Goal: Information Seeking & Learning: Learn about a topic

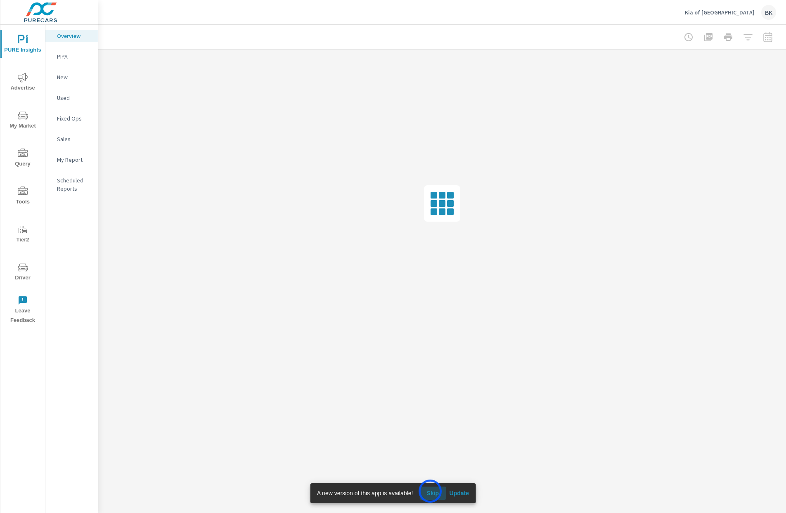
click at [430, 491] on span "Skip" at bounding box center [433, 492] width 20 height 7
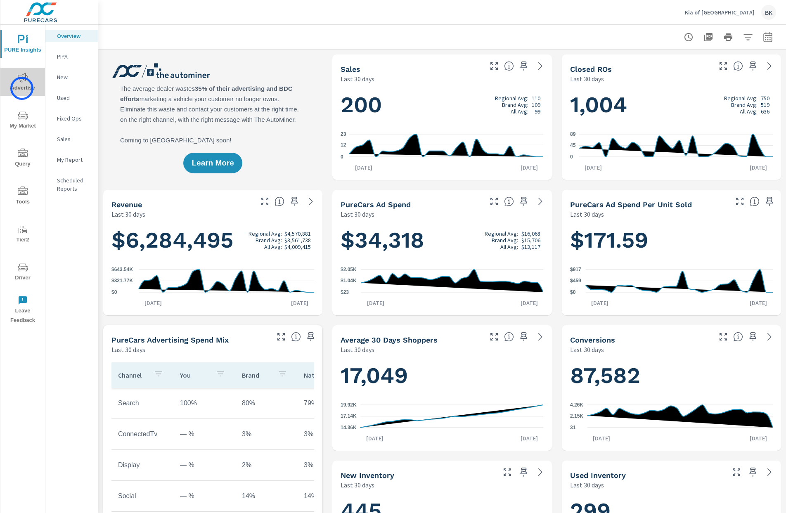
click at [22, 88] on span "Advertise" at bounding box center [23, 83] width 40 height 20
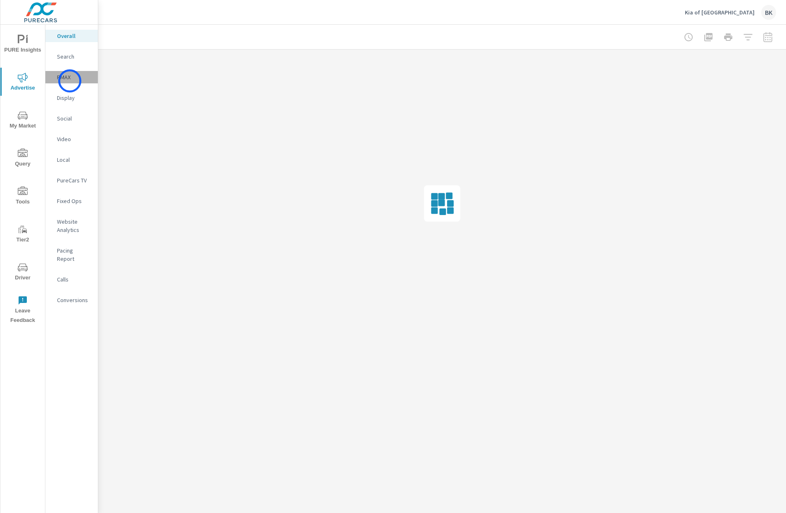
click at [70, 81] on p "PMAX" at bounding box center [74, 77] width 34 height 8
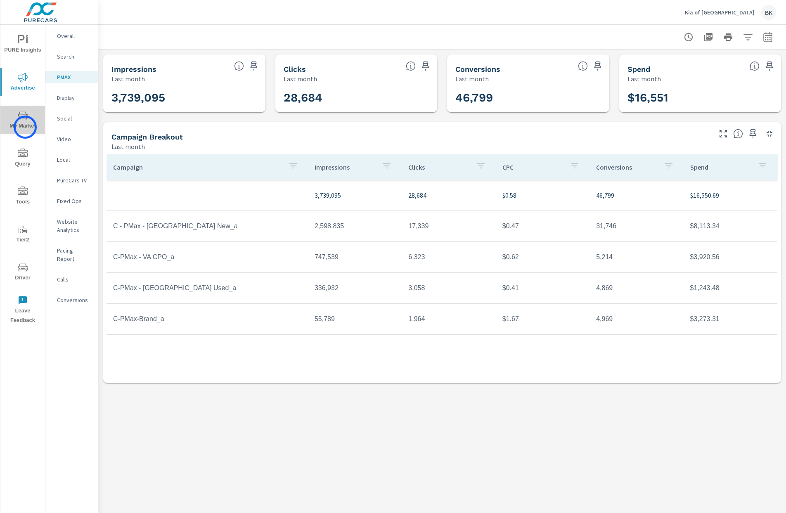
click at [25, 127] on span "My Market" at bounding box center [23, 121] width 40 height 20
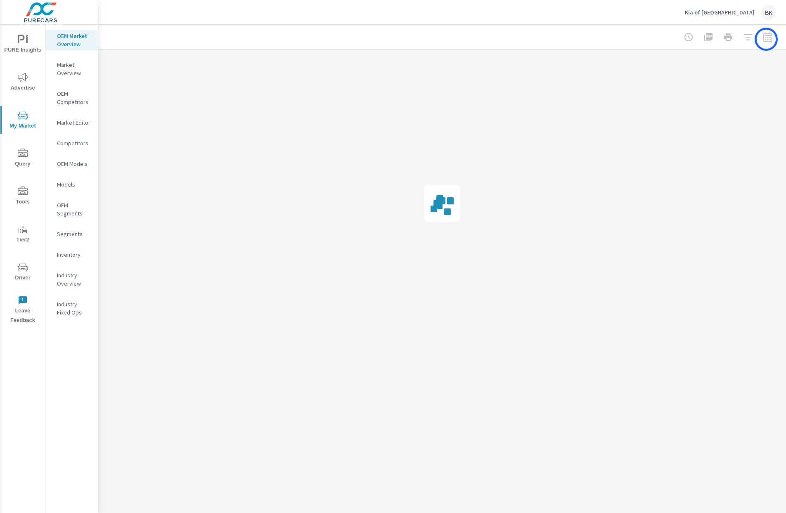
click at [766, 39] on div at bounding box center [728, 37] width 96 height 17
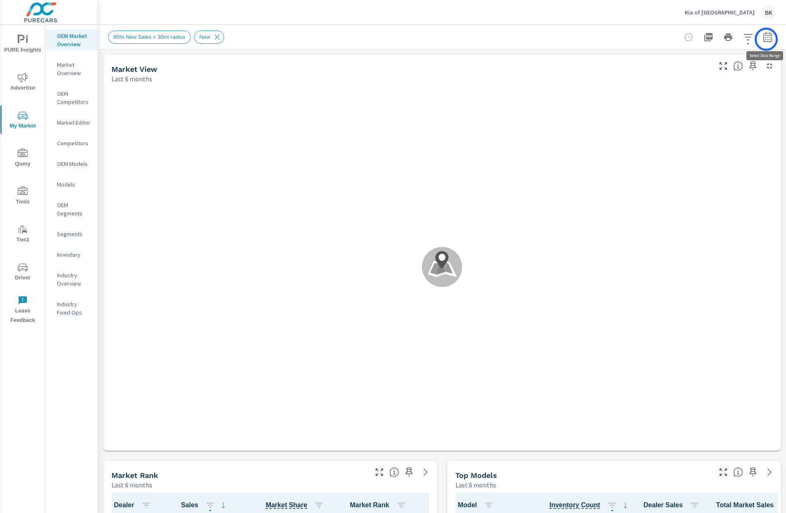
click at [766, 39] on icon "button" at bounding box center [768, 37] width 10 height 10
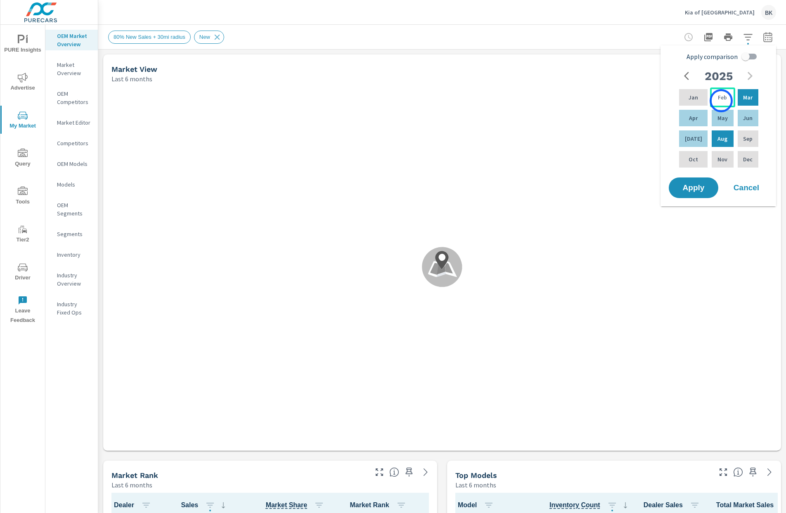
click at [721, 101] on p "Feb" at bounding box center [722, 97] width 9 height 8
click at [697, 138] on div "[DATE]" at bounding box center [693, 139] width 32 height 20
click at [747, 56] on input "Apply comparison" at bounding box center [745, 57] width 47 height 16
checkbox input "true"
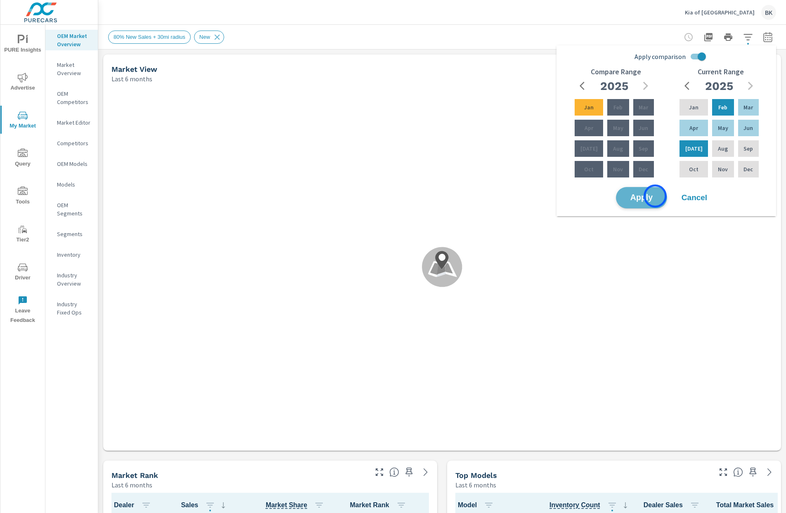
click at [655, 196] on span "Apply" at bounding box center [641, 198] width 34 height 8
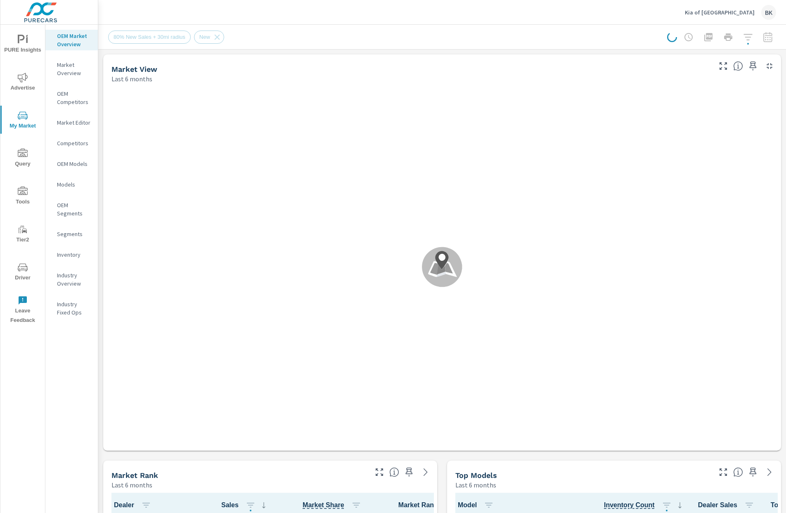
scroll to position [0, 0]
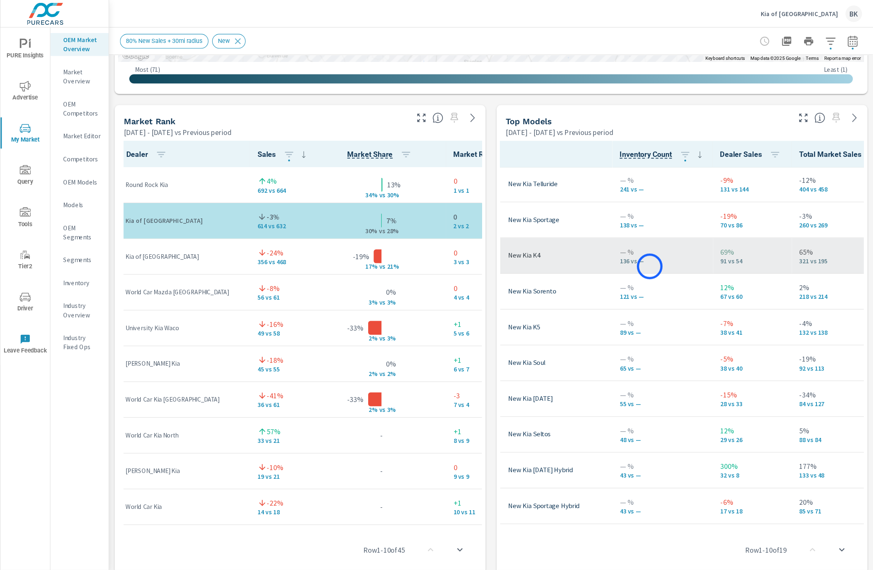
scroll to position [1, 46]
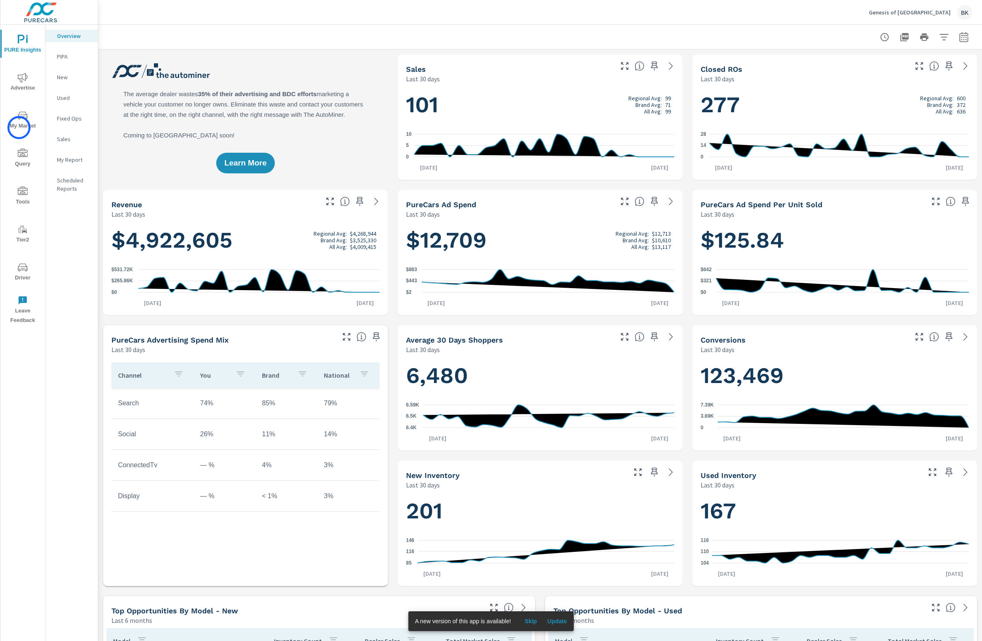
click at [19, 128] on span "My Market" at bounding box center [23, 121] width 40 height 20
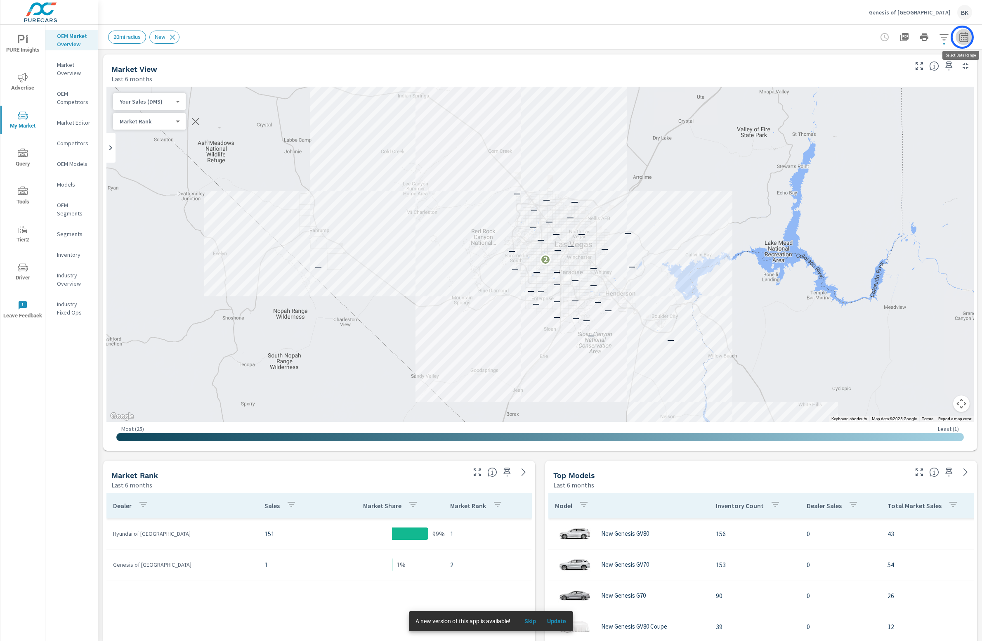
click at [962, 37] on icon "button" at bounding box center [964, 37] width 10 height 10
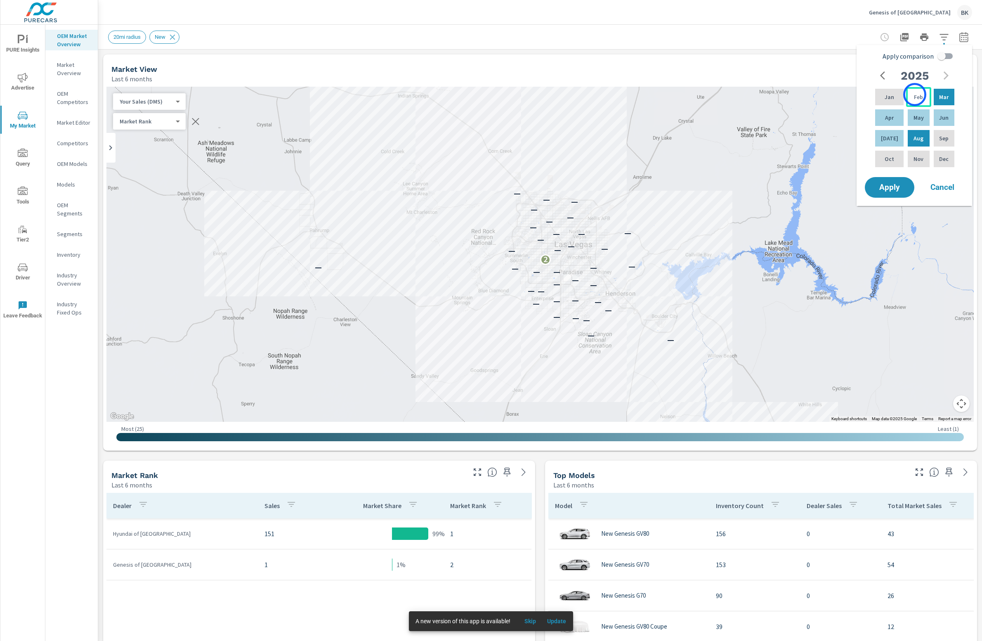
click at [915, 94] on p "Feb" at bounding box center [918, 97] width 9 height 8
click at [891, 143] on div "[DATE]" at bounding box center [890, 138] width 32 height 20
click at [947, 57] on input "Apply comparison" at bounding box center [941, 56] width 47 height 16
checkbox input "true"
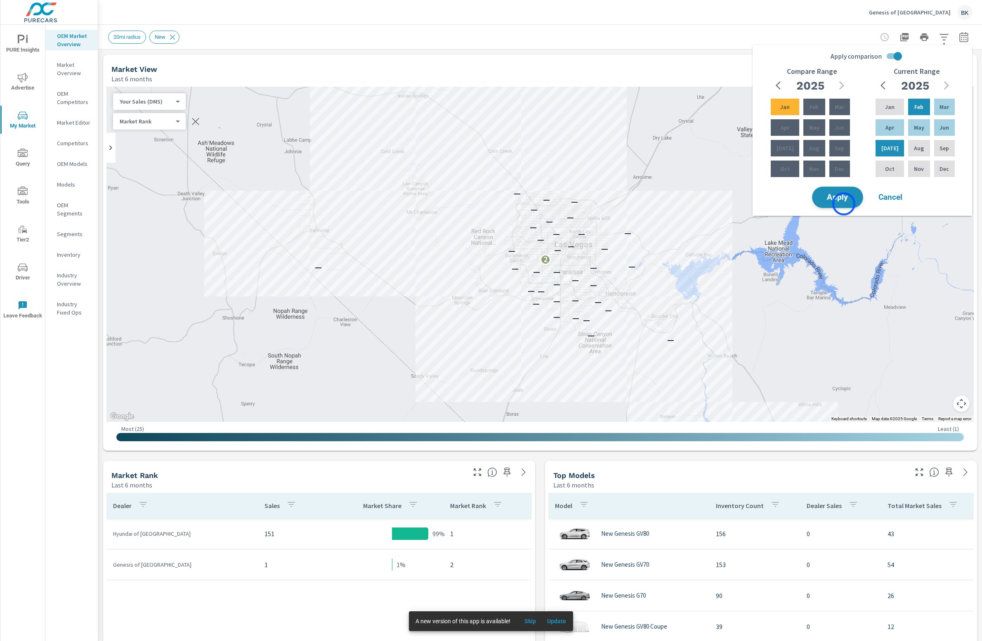
click at [843, 204] on button "Apply" at bounding box center [837, 197] width 51 height 21
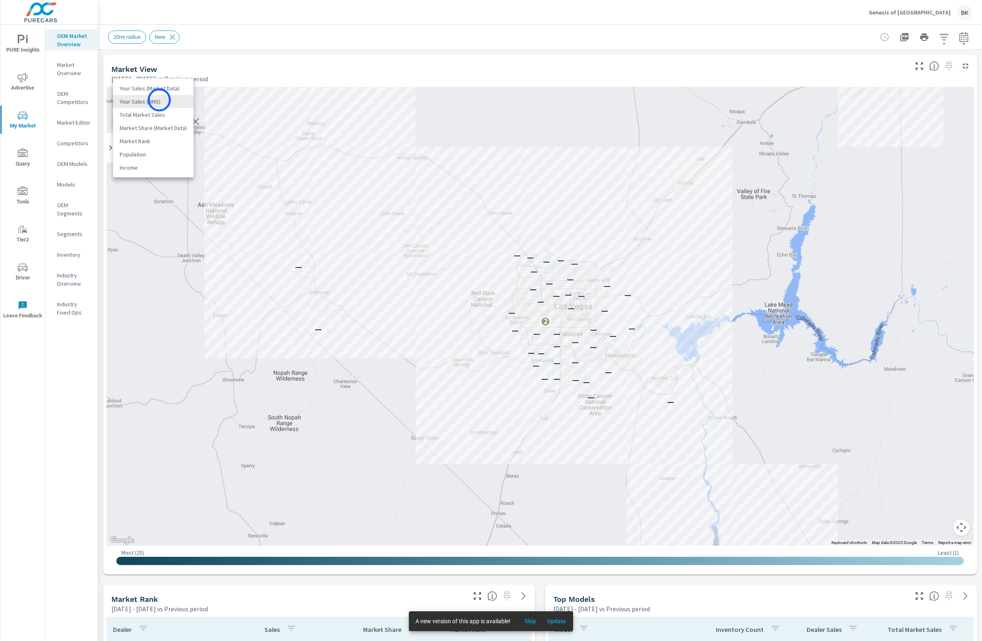
click at [159, 100] on body "PURE Insights Advertise My Market Query Tools Tier2 Driver Leave Feedback OEM M…" at bounding box center [491, 325] width 982 height 650
click at [161, 115] on li "Total Market Sales" at bounding box center [153, 114] width 80 height 13
click at [160, 99] on body "PURE Insights Advertise My Market Query Tools Tier2 Driver Leave Feedback OEM M…" at bounding box center [491, 325] width 982 height 650
click at [163, 74] on li "Your Sales (Market Data)" at bounding box center [153, 75] width 80 height 13
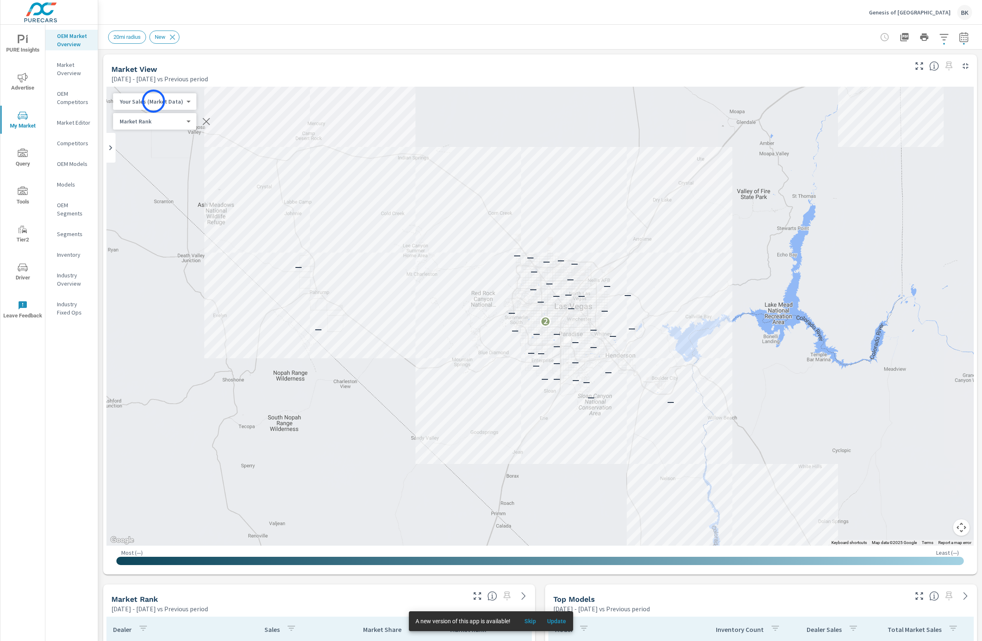
click at [154, 101] on body "PURE Insights Advertise My Market Query Tools Tier2 Driver Leave Feedback OEM M…" at bounding box center [491, 325] width 982 height 650
click at [154, 119] on li "Your Sales (DMS)" at bounding box center [153, 114] width 80 height 13
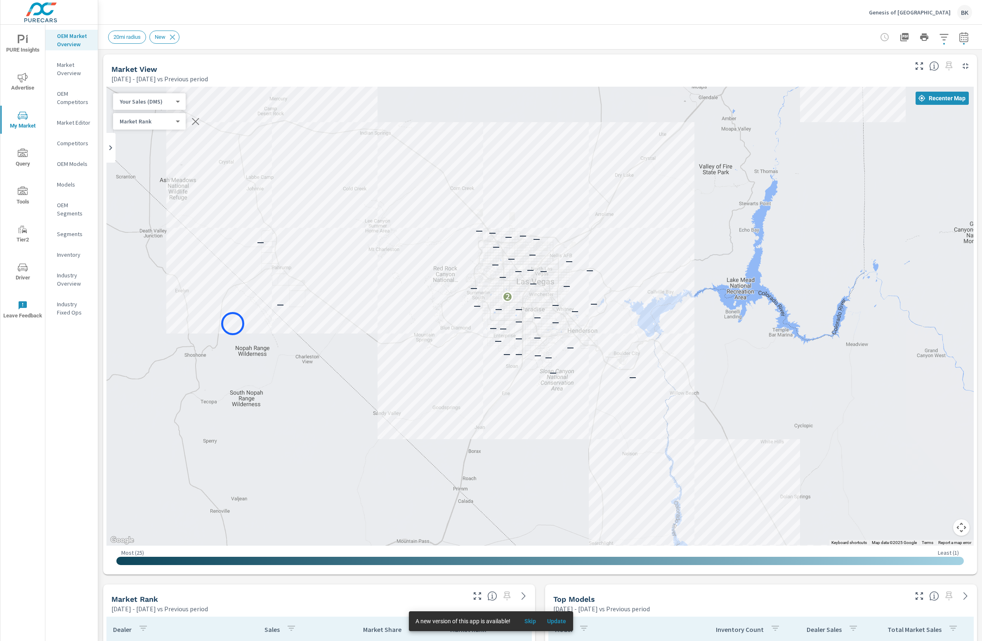
drag, startPoint x: 271, startPoint y: 349, endPoint x: 233, endPoint y: 324, distance: 46.1
click at [233, 324] on div "— — — — — — — — — — — — — — — — — — — — — — — — 2 — — — — — — — — — — — — — — —…" at bounding box center [539, 316] width 867 height 459
click at [927, 16] on div "Genesis of Las Vegas BK" at bounding box center [920, 12] width 103 height 15
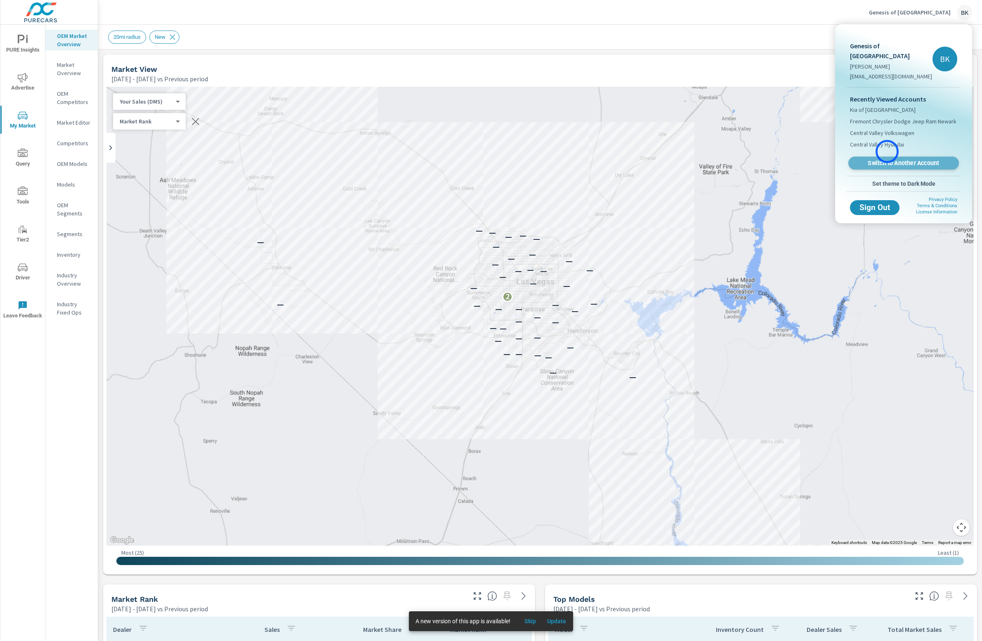
click at [887, 159] on span "Switch to Another Account" at bounding box center [903, 163] width 101 height 8
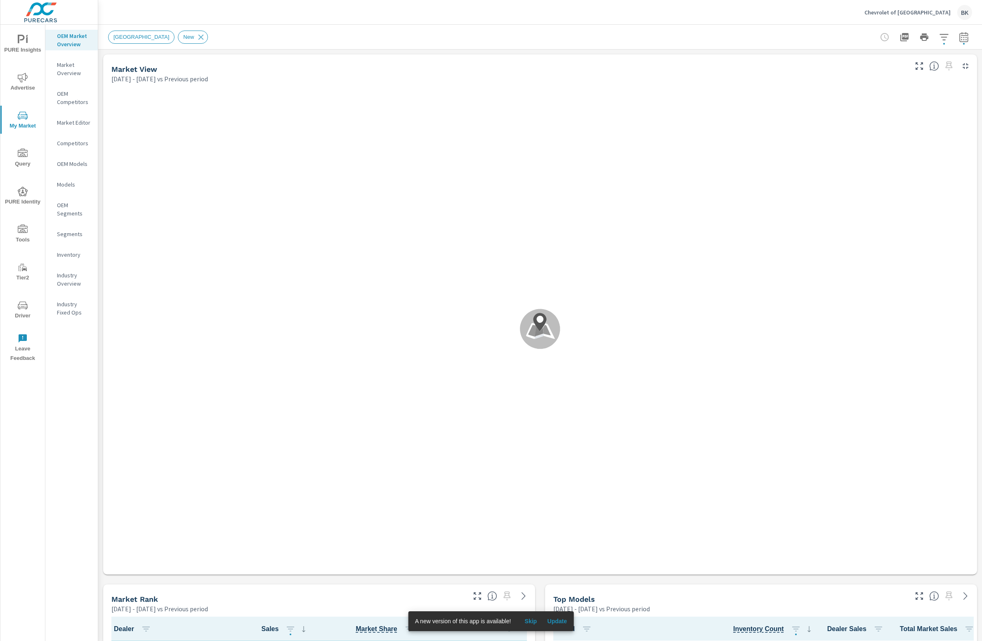
scroll to position [0, 0]
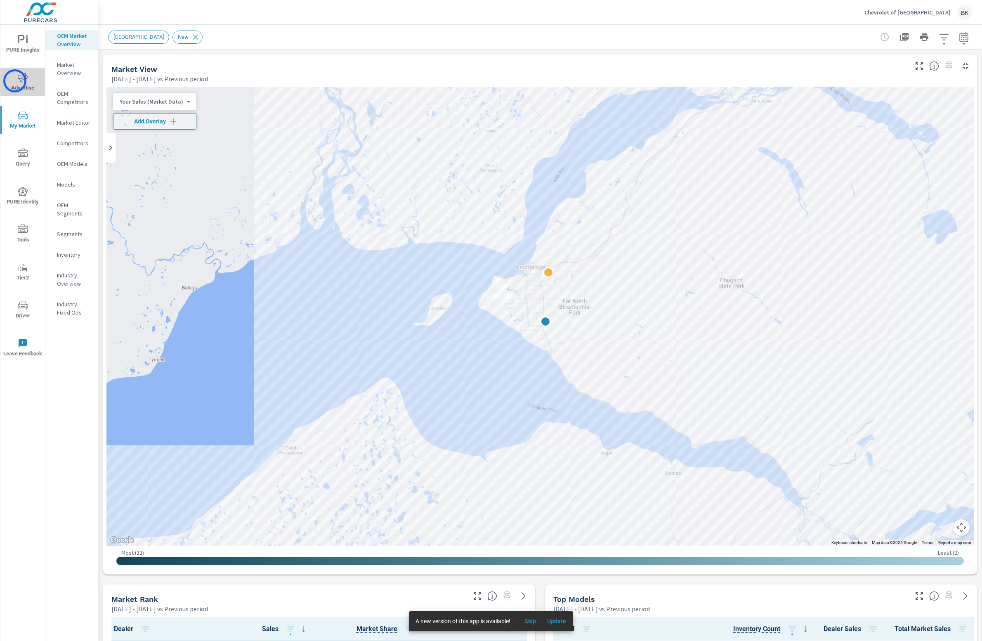
click at [15, 81] on span "Advertise" at bounding box center [23, 83] width 40 height 20
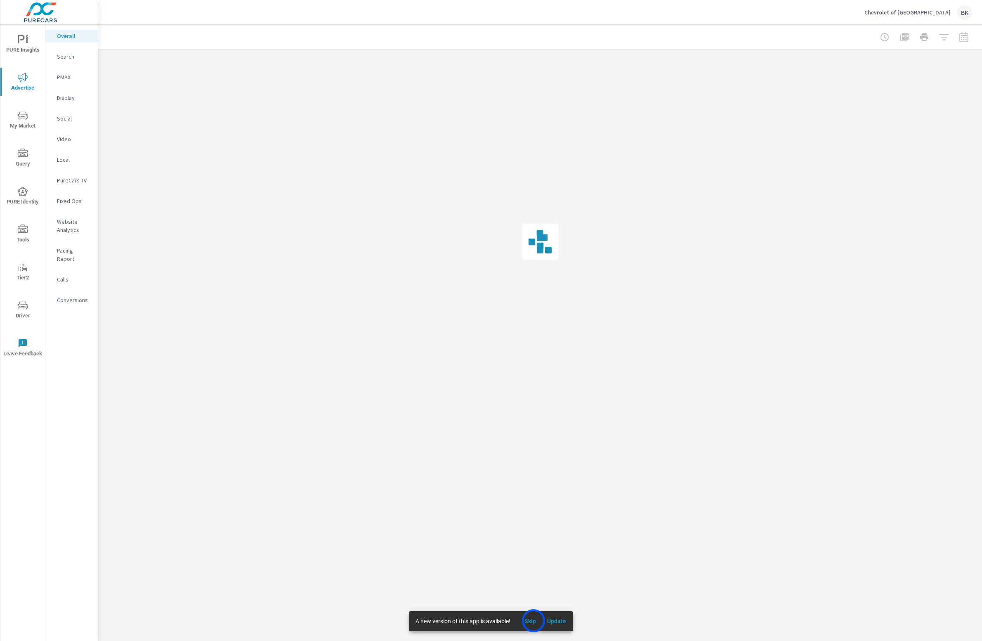
click at [534, 620] on span "Skip" at bounding box center [530, 620] width 20 height 7
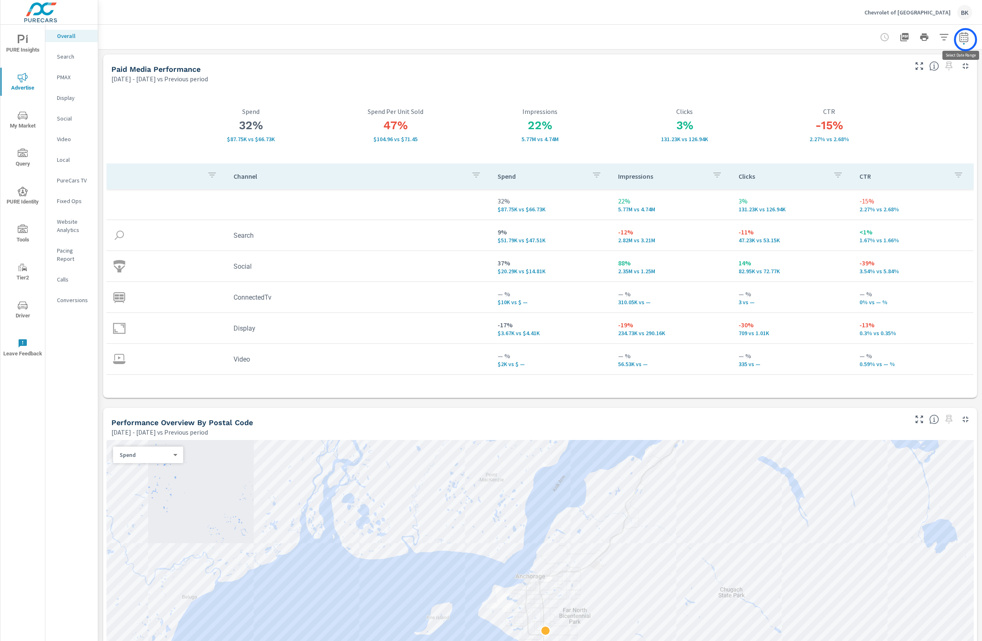
click at [966, 40] on icon "button" at bounding box center [964, 37] width 10 height 10
select select "Previous period"
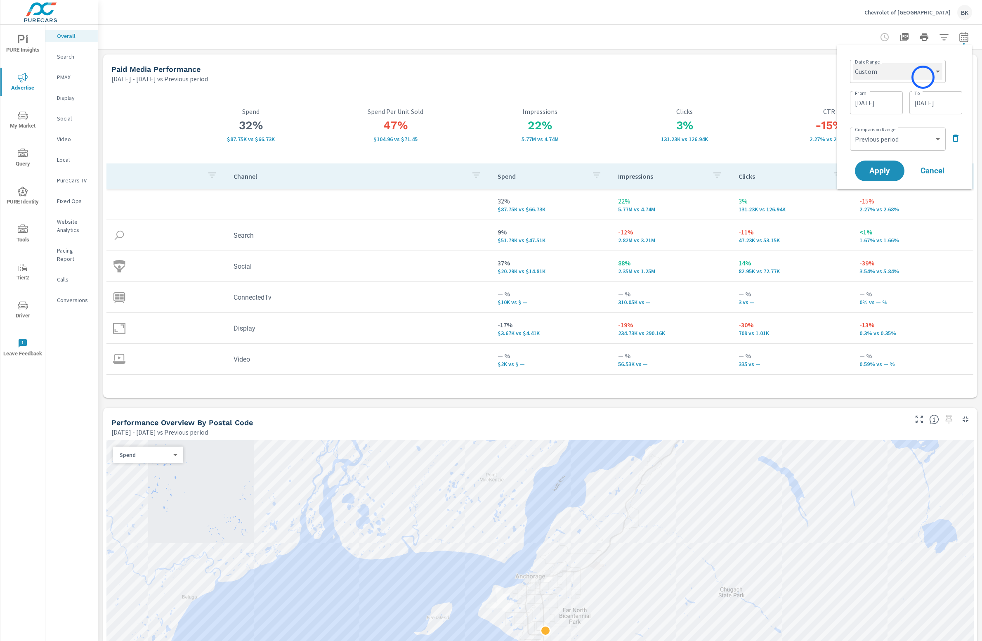
click at [923, 75] on select "Custom Yesterday Last week Last 7 days Last 14 days Last 30 days Last 45 days L…" at bounding box center [897, 71] width 89 height 17
click at [853, 63] on select "Custom Yesterday Last week Last 7 days Last 14 days Last 30 days Last 45 days L…" at bounding box center [897, 71] width 89 height 17
select select "Last 30 days"
click at [905, 110] on select "Custom Previous period Previous month Previous year" at bounding box center [898, 107] width 83 height 17
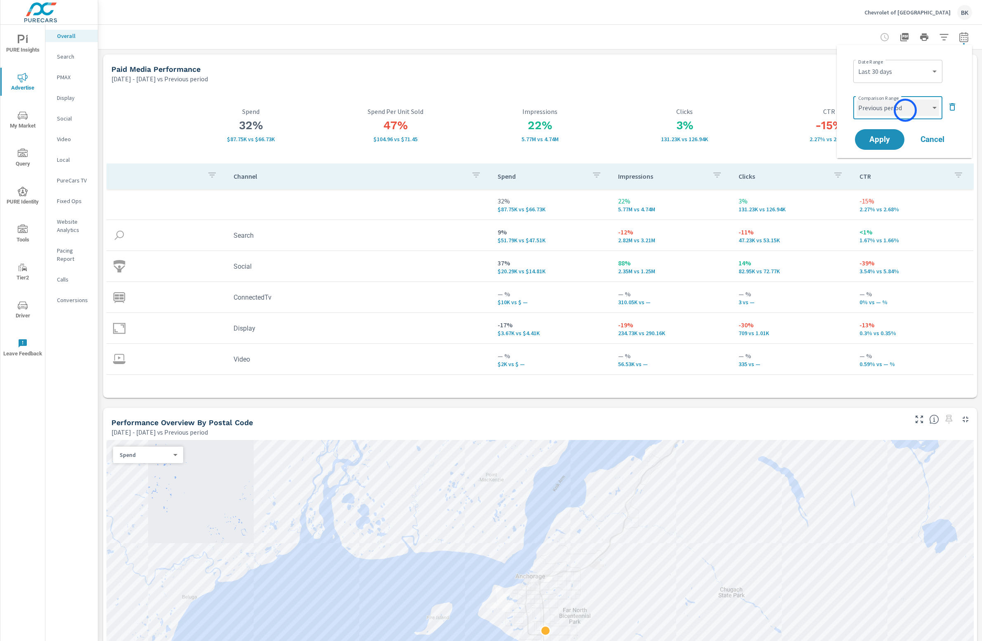
click at [857, 99] on select "Custom Previous period Previous month Previous year" at bounding box center [898, 107] width 83 height 17
click at [888, 139] on span "Apply" at bounding box center [880, 140] width 34 height 8
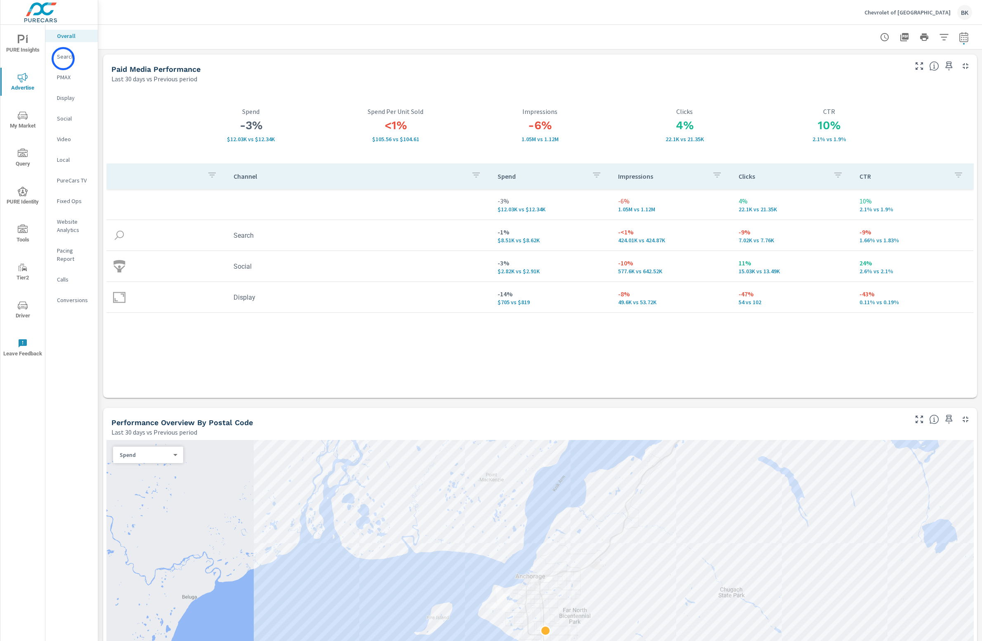
click at [63, 59] on p "Search" at bounding box center [74, 56] width 34 height 8
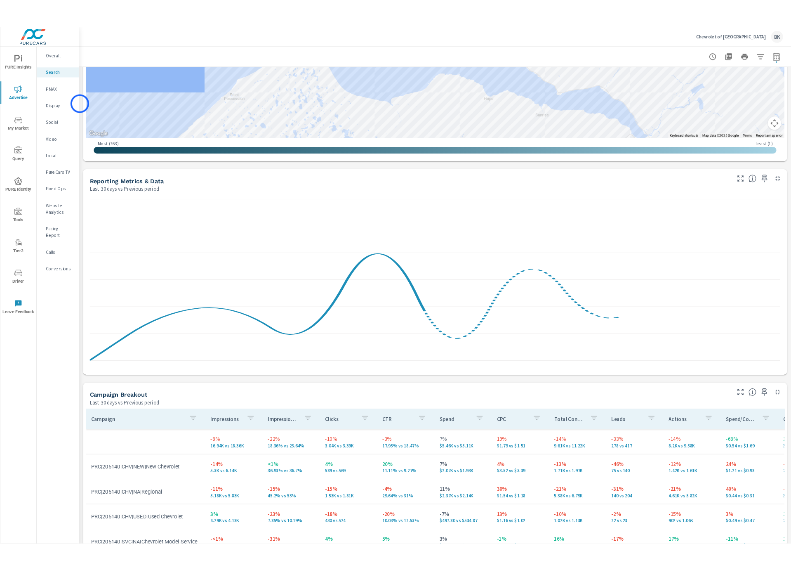
scroll to position [556, 0]
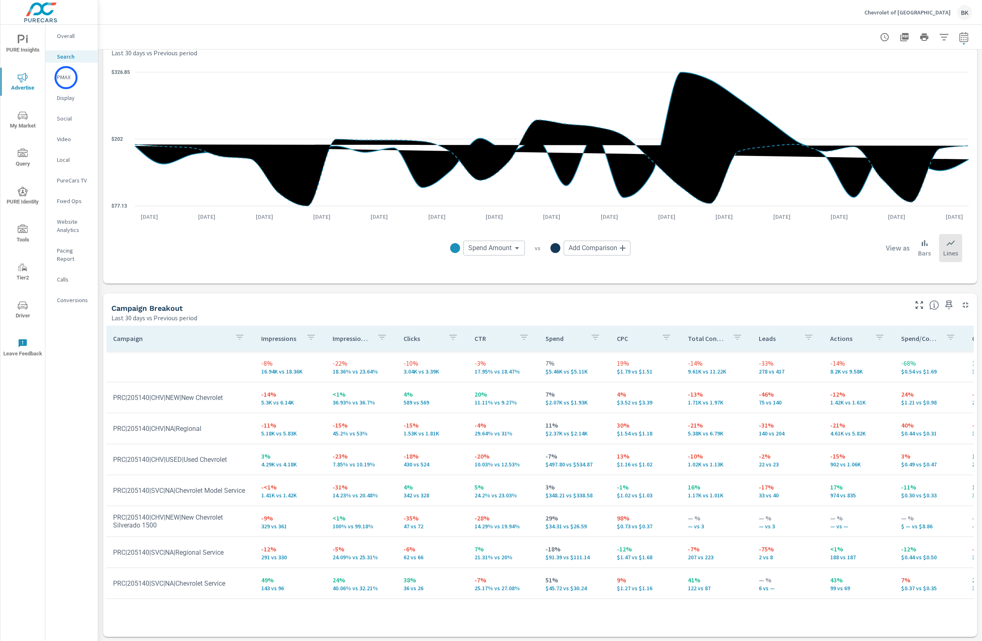
click at [69, 78] on p "PMAX" at bounding box center [74, 77] width 34 height 8
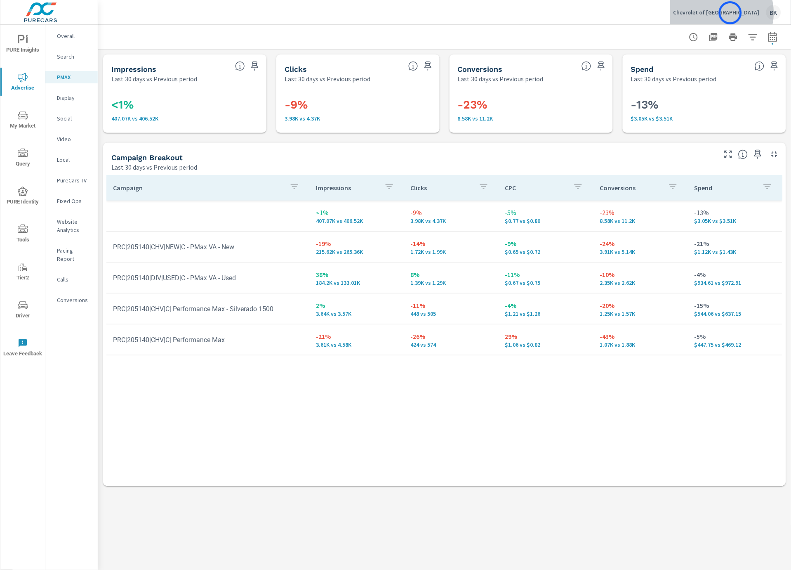
click at [731, 13] on p "Chevrolet of South Anchorage" at bounding box center [717, 12] width 86 height 7
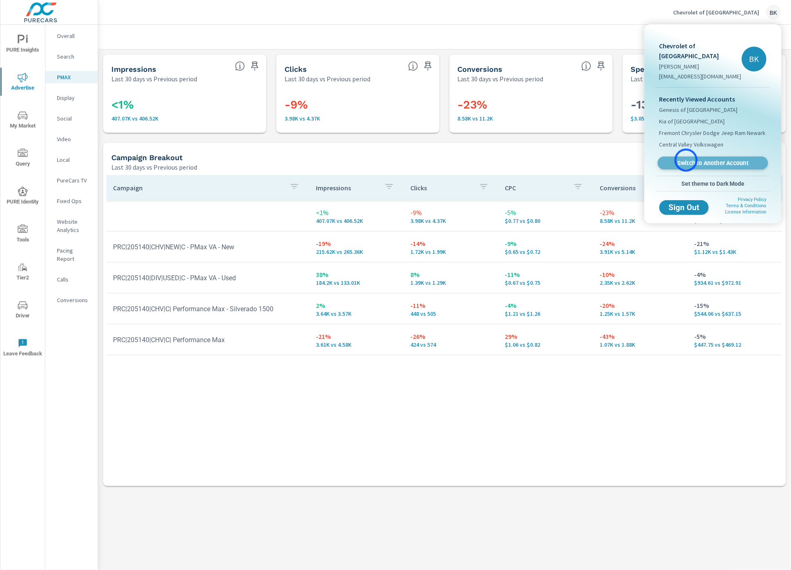
click at [687, 160] on span "Switch to Another Account" at bounding box center [713, 163] width 101 height 8
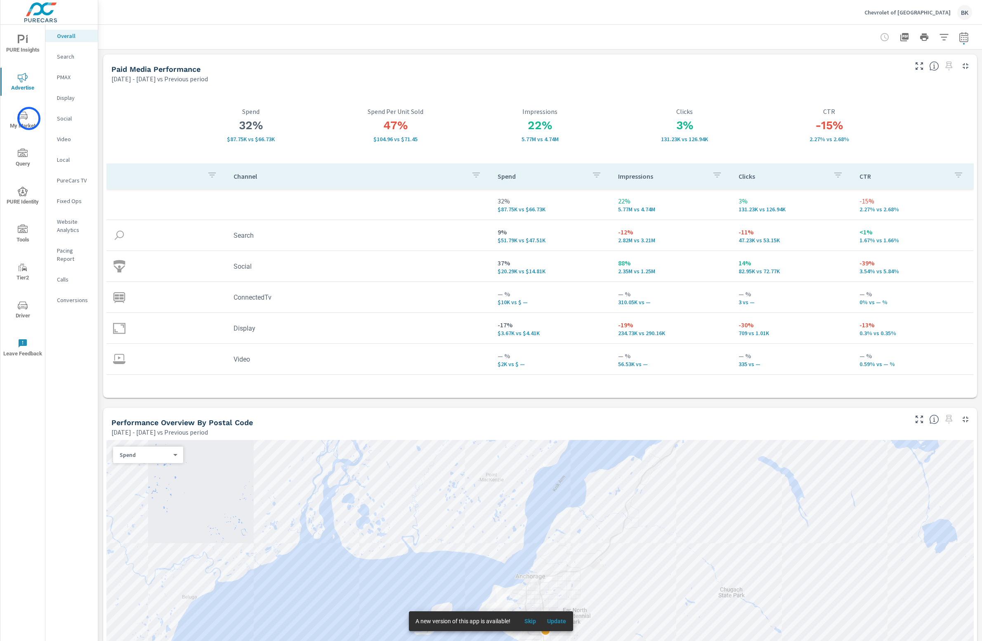
click at [29, 118] on span "My Market" at bounding box center [23, 121] width 40 height 20
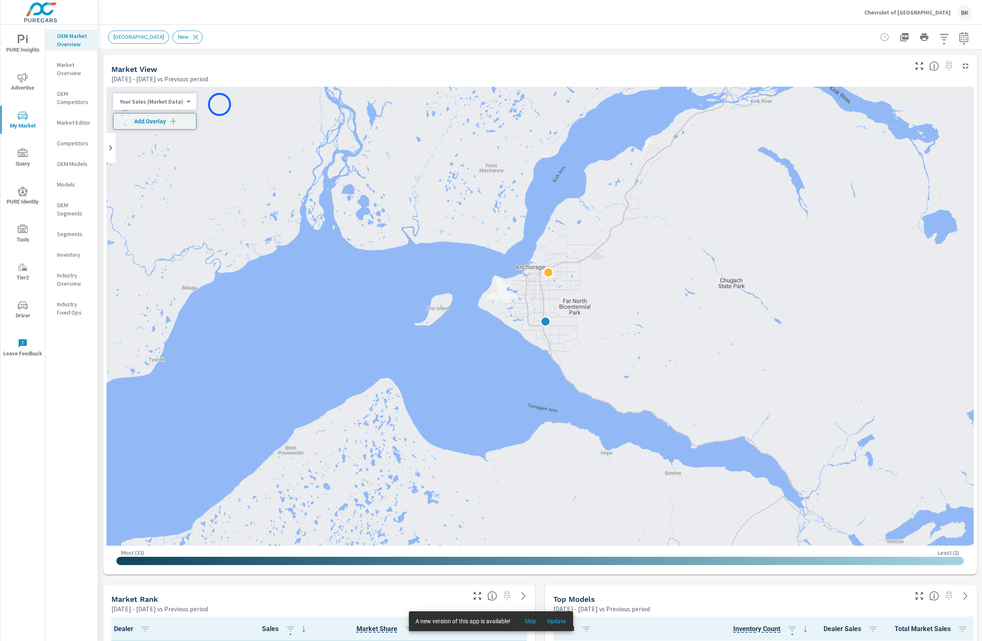
scroll to position [0, 0]
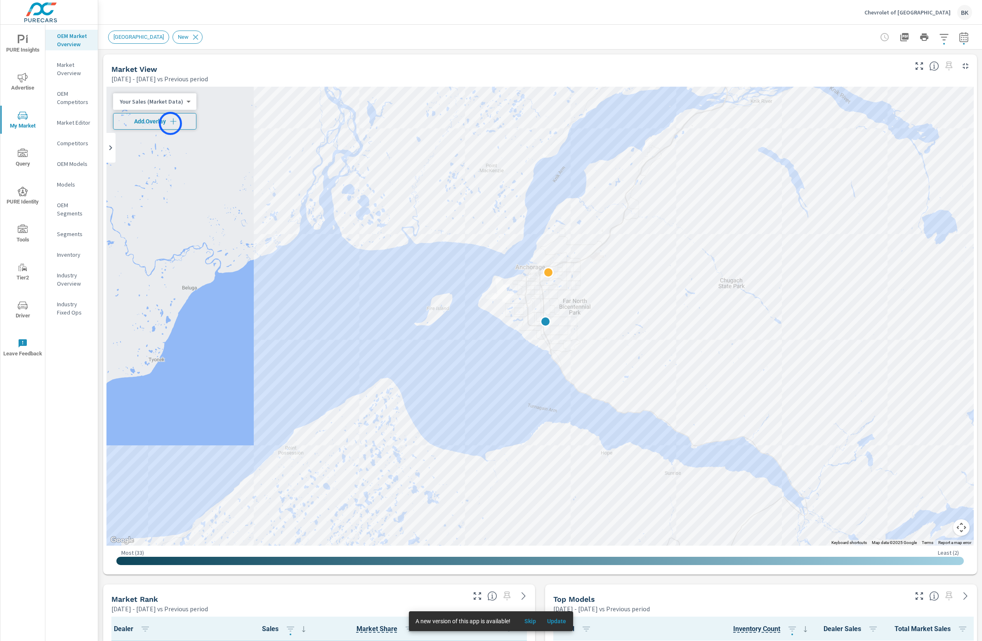
click at [170, 123] on icon "button" at bounding box center [173, 121] width 8 height 8
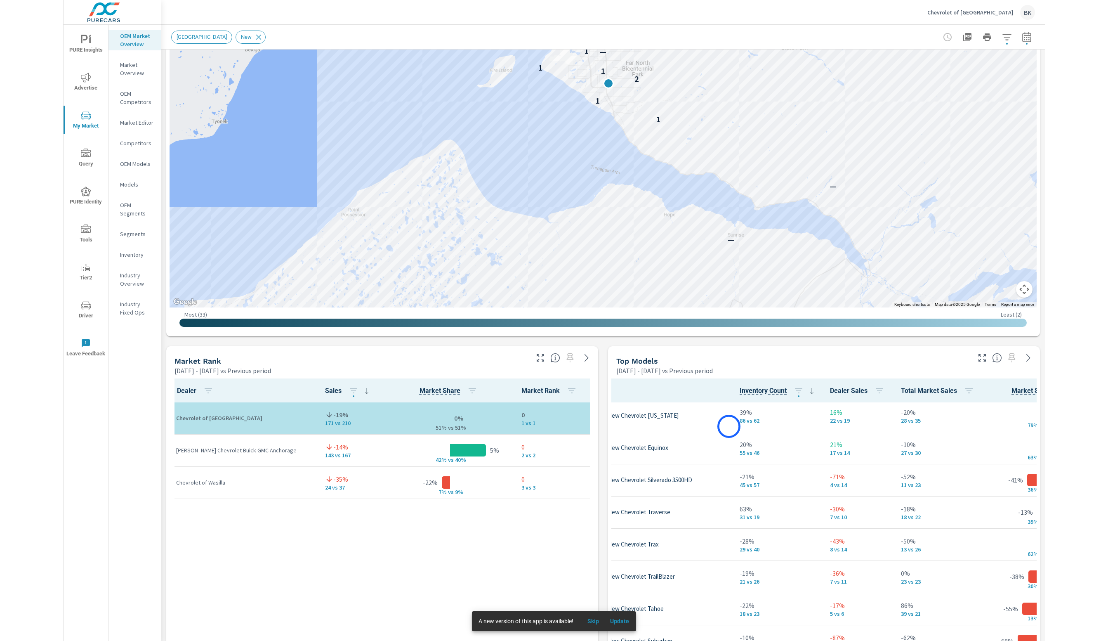
scroll to position [78, 57]
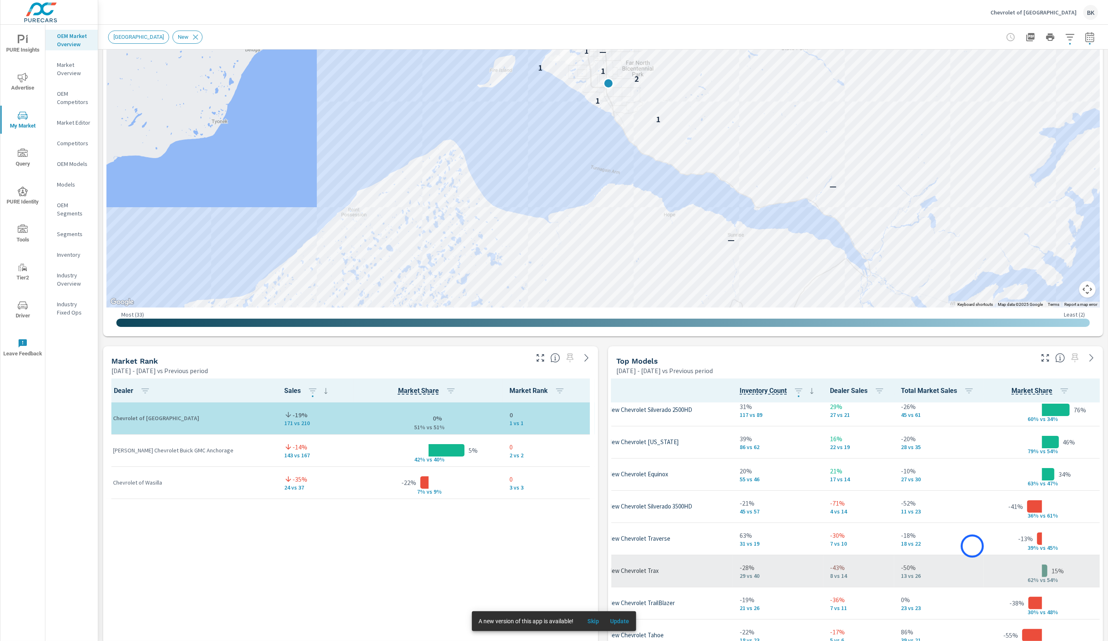
scroll to position [7, 57]
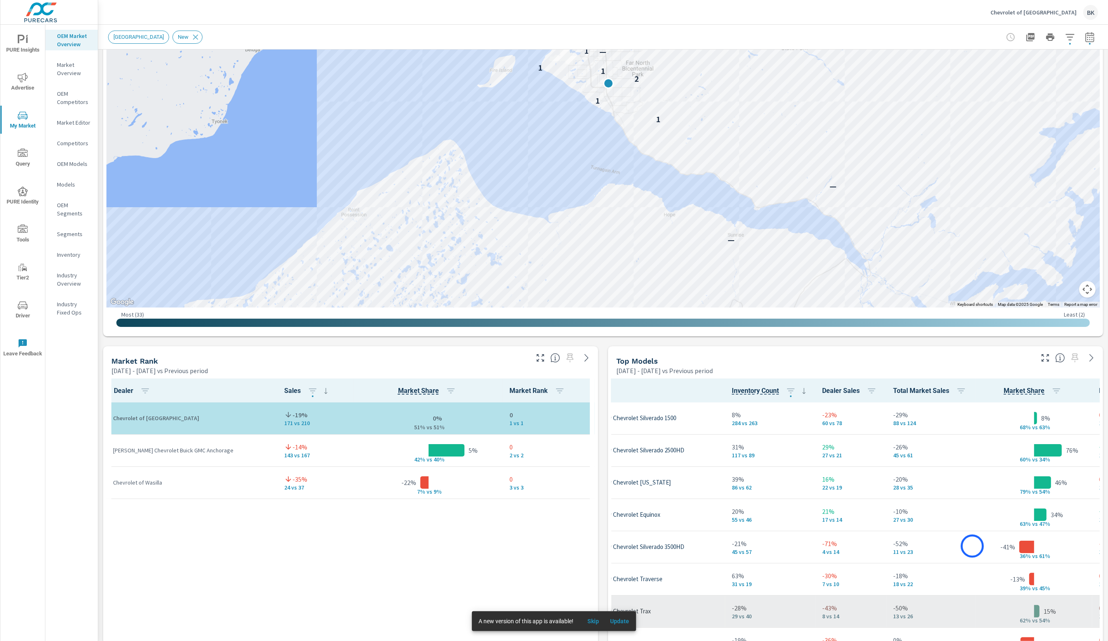
scroll to position [0, 63]
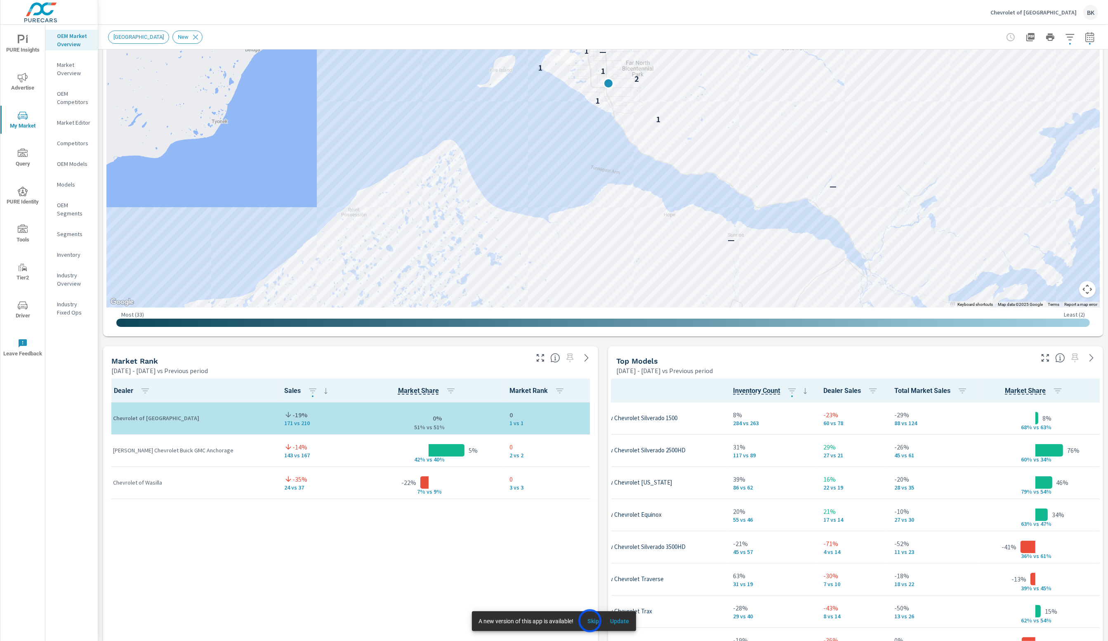
click at [590, 621] on span "Skip" at bounding box center [593, 620] width 20 height 7
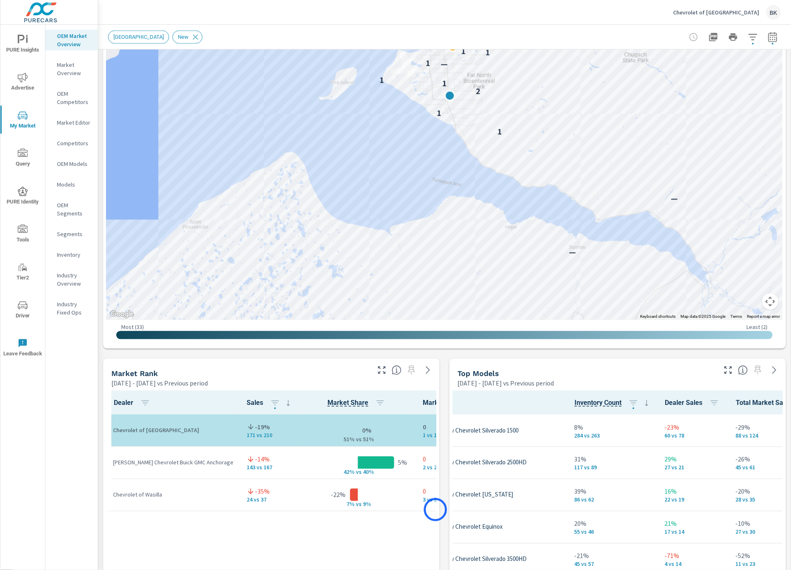
scroll to position [225, 0]
click at [712, 12] on p "Chevrolet of South Anchorage" at bounding box center [717, 12] width 86 height 7
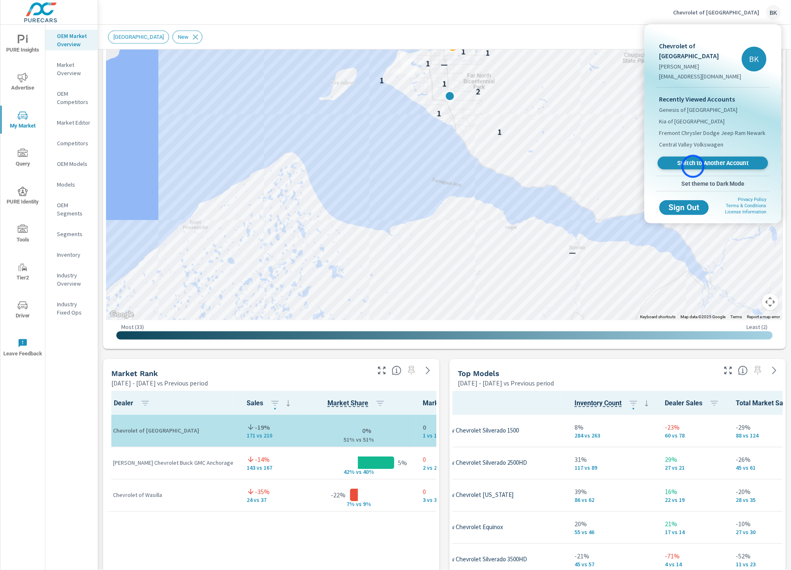
click at [694, 166] on span "Switch to Another Account" at bounding box center [713, 163] width 101 height 8
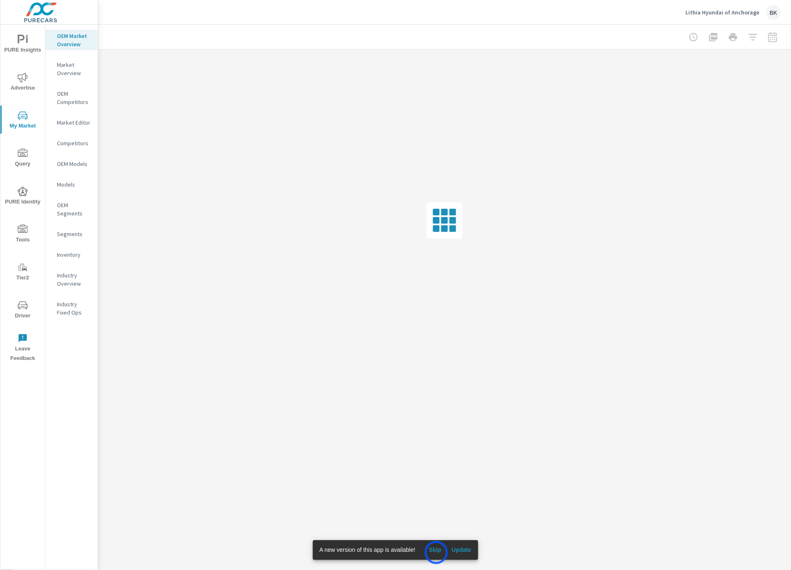
click at [437, 553] on span "Skip" at bounding box center [435, 549] width 20 height 7
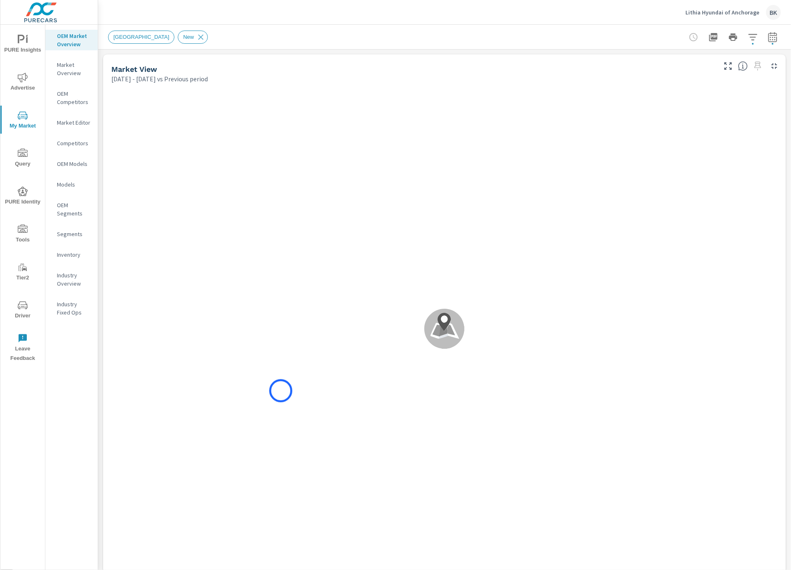
scroll to position [0, 0]
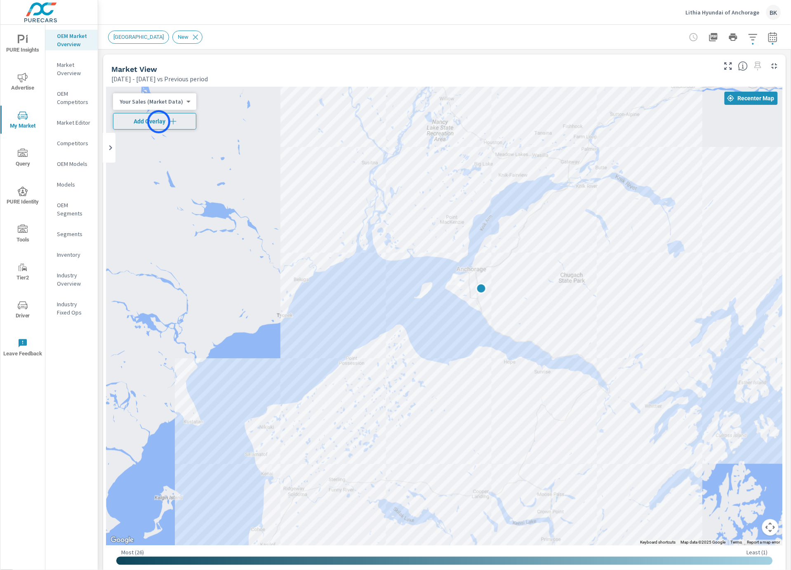
click at [159, 122] on span "Add Overlay" at bounding box center [155, 121] width 76 height 8
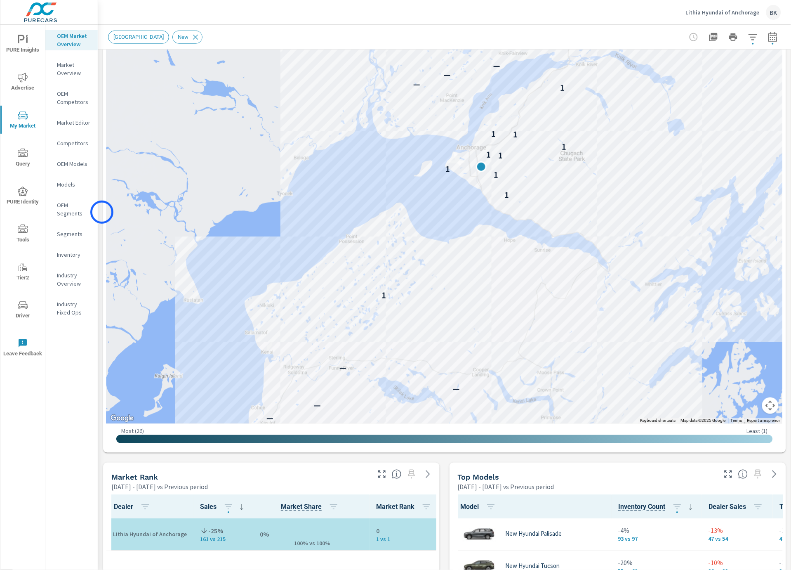
scroll to position [279, 0]
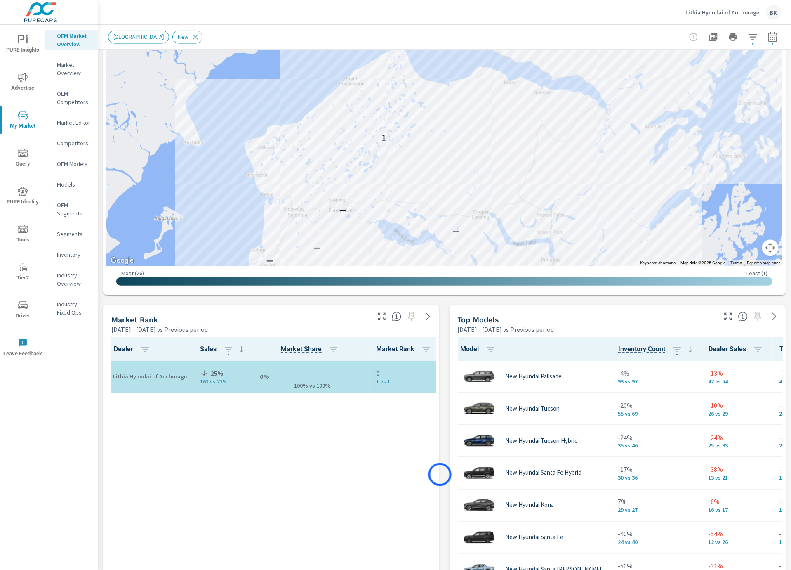
drag, startPoint x: 443, startPoint y: 349, endPoint x: 442, endPoint y: 499, distance: 149.8
click at [442, 499] on div "Market View Feb 01, 2025 - Jul 31, 2025 vs Previous period ← Move left → Move r…" at bounding box center [444, 476] width 693 height 1413
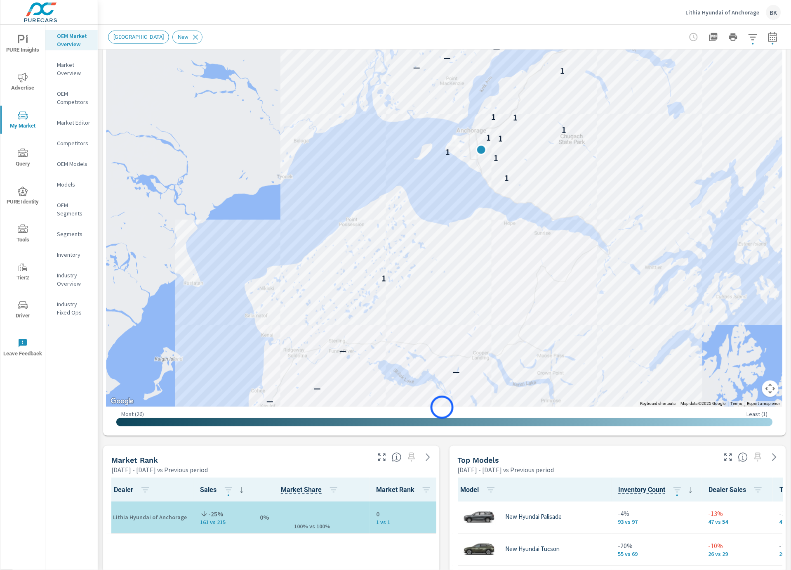
scroll to position [110, 0]
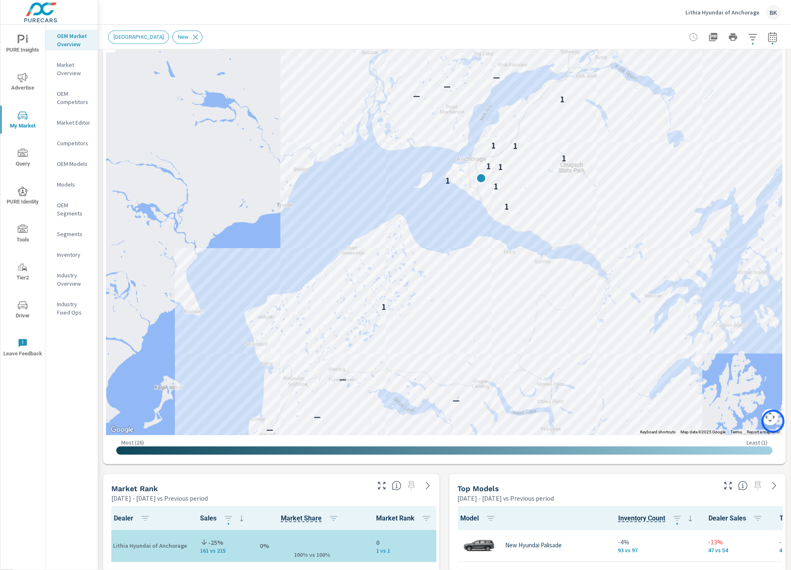
click at [774, 421] on button "Map camera controls" at bounding box center [771, 417] width 17 height 17
click at [753, 419] on button "Zoom out" at bounding box center [750, 417] width 17 height 17
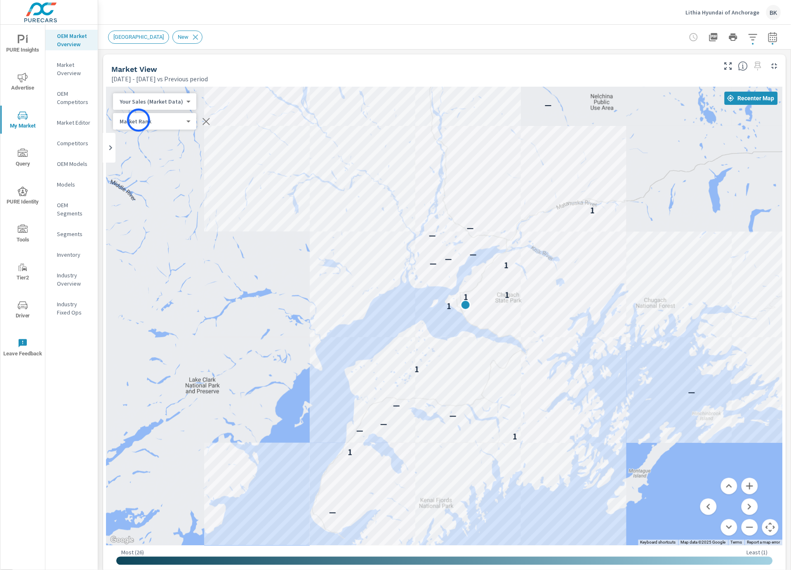
click at [139, 120] on body "PURE Insights Advertise My Market Query PURE Identity Tools Tier2 Driver Leave …" at bounding box center [395, 289] width 791 height 579
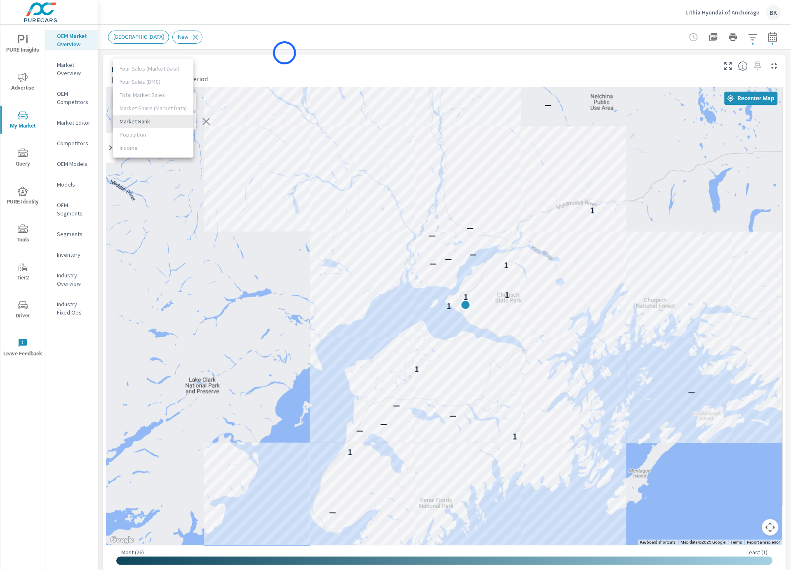
click at [285, 53] on div at bounding box center [395, 285] width 791 height 570
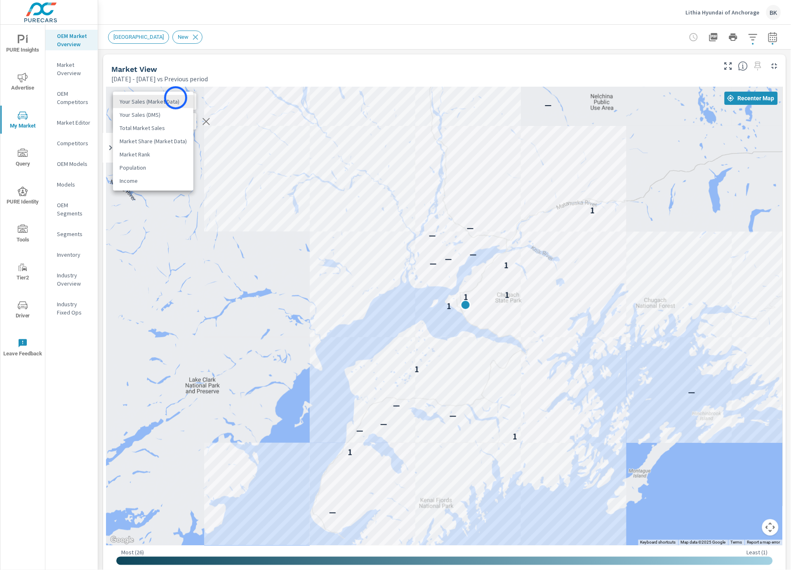
click at [176, 98] on body "PURE Insights Advertise My Market Query PURE Identity Tools Tier2 Driver Leave …" at bounding box center [395, 289] width 791 height 579
click at [164, 114] on li "Your Sales (DMS)" at bounding box center [153, 114] width 80 height 13
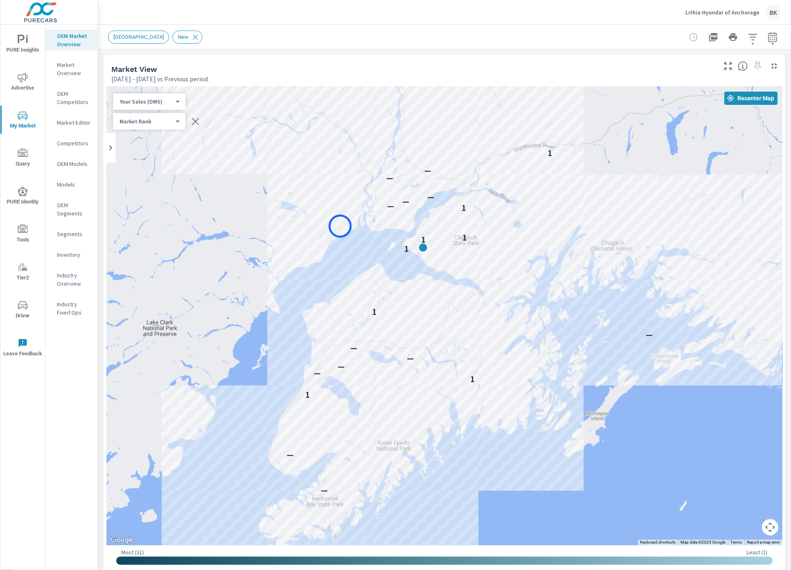
drag, startPoint x: 384, startPoint y: 284, endPoint x: 340, endPoint y: 226, distance: 72.5
click at [340, 226] on div "— — — 1 1 — — — — — 1 1 1 1 1 — — — — — 1 — — — — — — — —" at bounding box center [444, 316] width 677 height 459
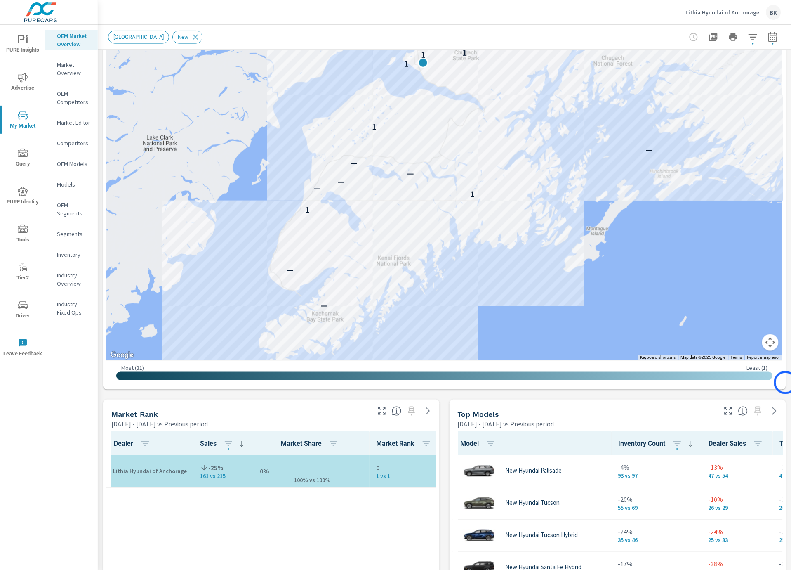
scroll to position [213, 0]
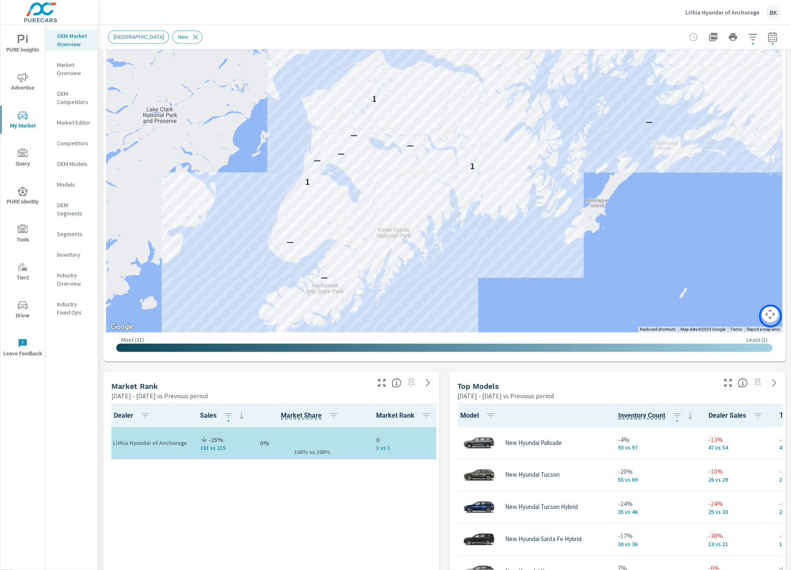
click at [771, 316] on button "Map camera controls" at bounding box center [771, 314] width 17 height 17
click at [746, 316] on button "Zoom out" at bounding box center [750, 314] width 17 height 17
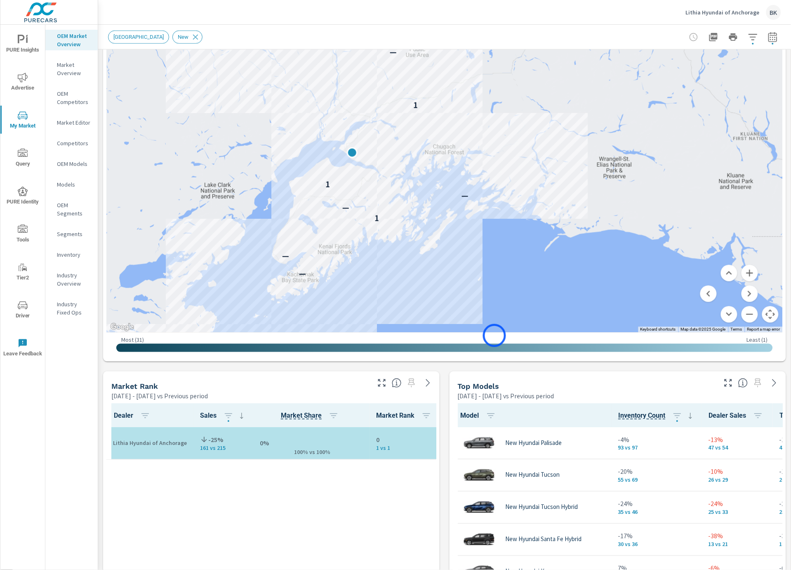
drag, startPoint x: 572, startPoint y: 262, endPoint x: 491, endPoint y: 337, distance: 109.8
click at [491, 337] on div "← Move left → Move right ↑ Move up ↓ Move down + Zoom in - Zoom out Home Jump l…" at bounding box center [444, 116] width 677 height 484
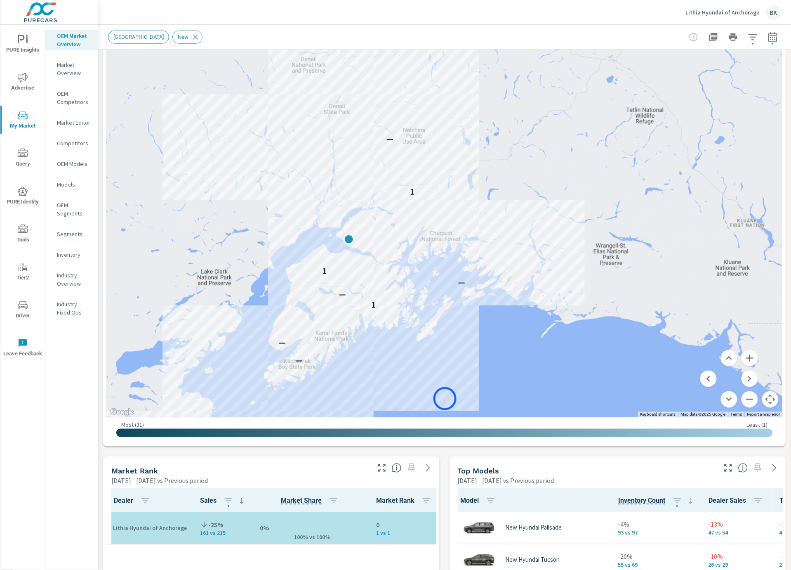
scroll to position [123, 0]
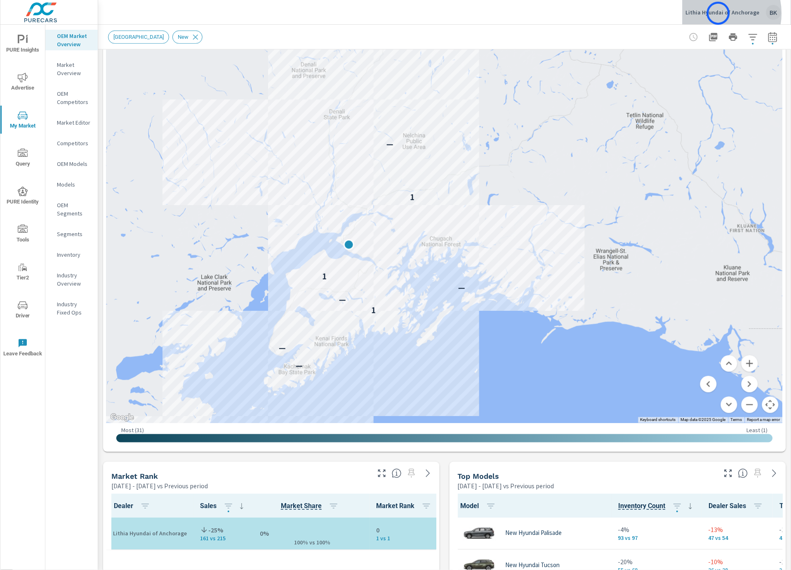
click at [719, 13] on p "Lithia Hyundai of Anchorage" at bounding box center [723, 12] width 74 height 7
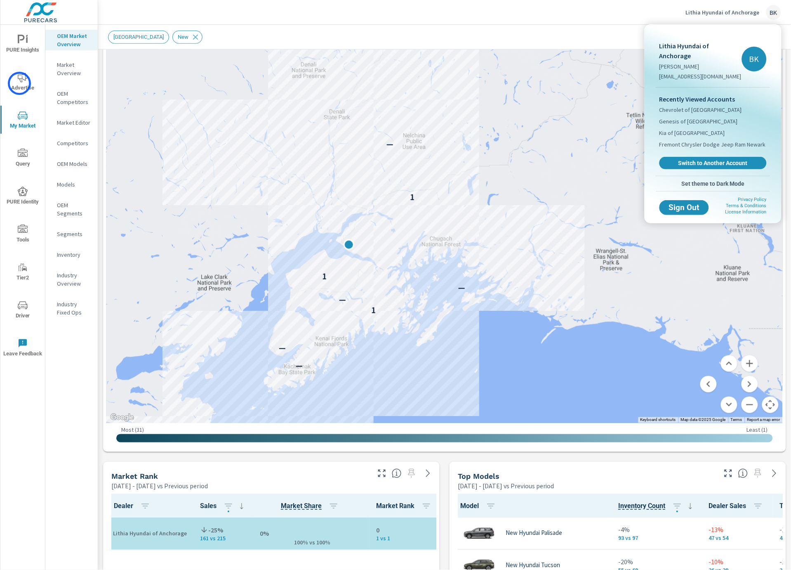
click at [19, 83] on div at bounding box center [395, 285] width 791 height 570
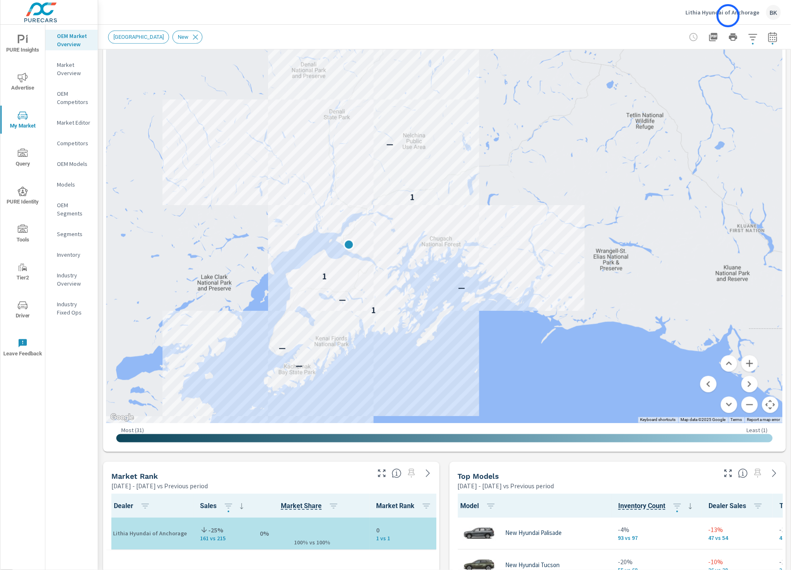
click at [729, 14] on p "Lithia Hyundai of Anchorage" at bounding box center [723, 12] width 74 height 7
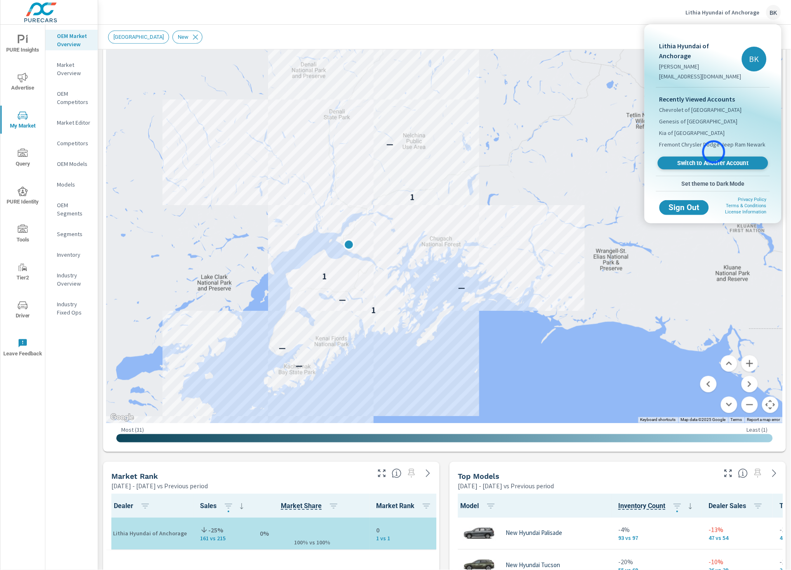
click at [714, 159] on span "Switch to Another Account" at bounding box center [713, 163] width 101 height 8
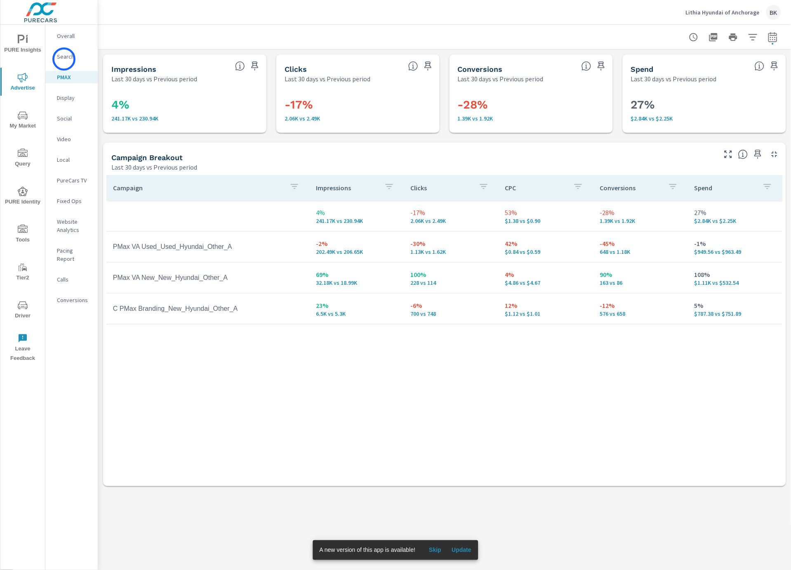
click at [64, 59] on p "Search" at bounding box center [74, 56] width 34 height 8
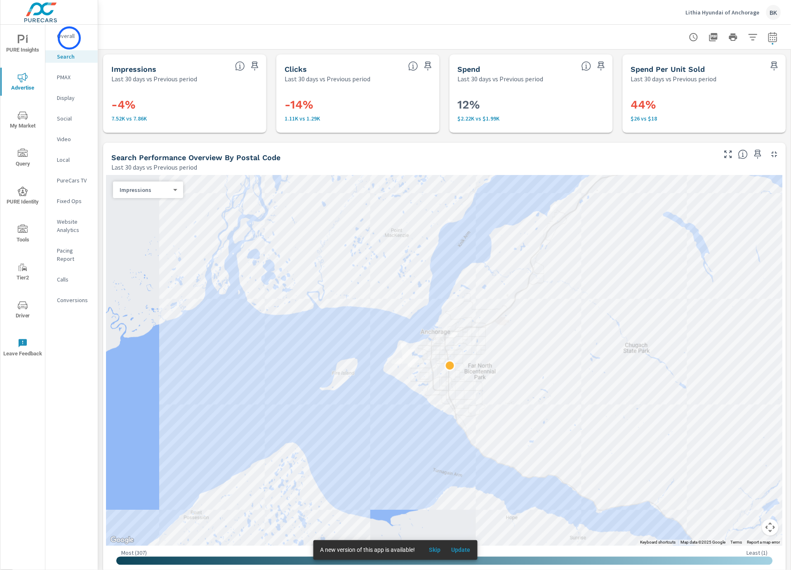
click at [69, 38] on p "Overall" at bounding box center [74, 36] width 34 height 8
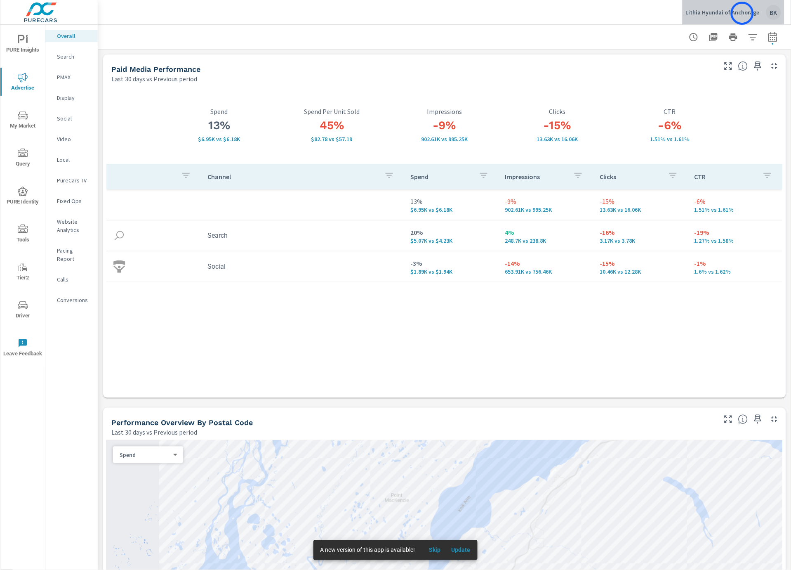
click at [743, 13] on p "Lithia Hyundai of Anchorage" at bounding box center [723, 12] width 74 height 7
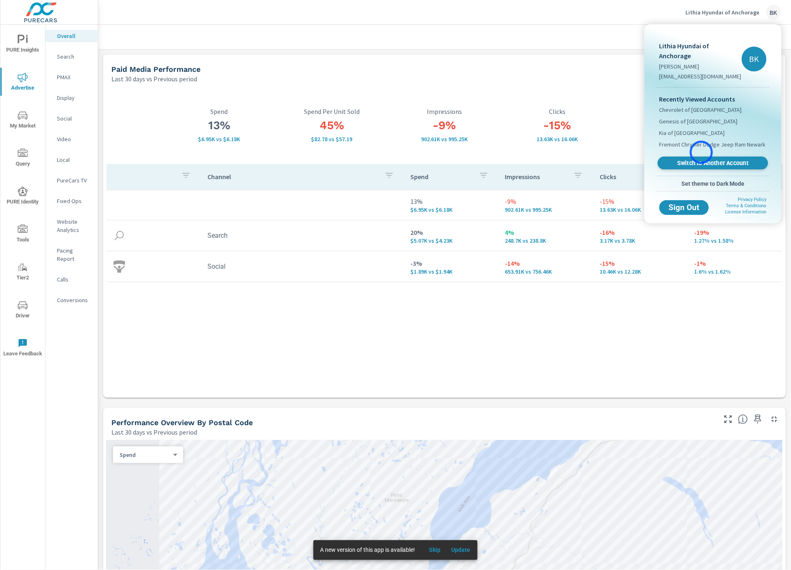
click at [702, 159] on span "Switch to Another Account" at bounding box center [713, 163] width 101 height 8
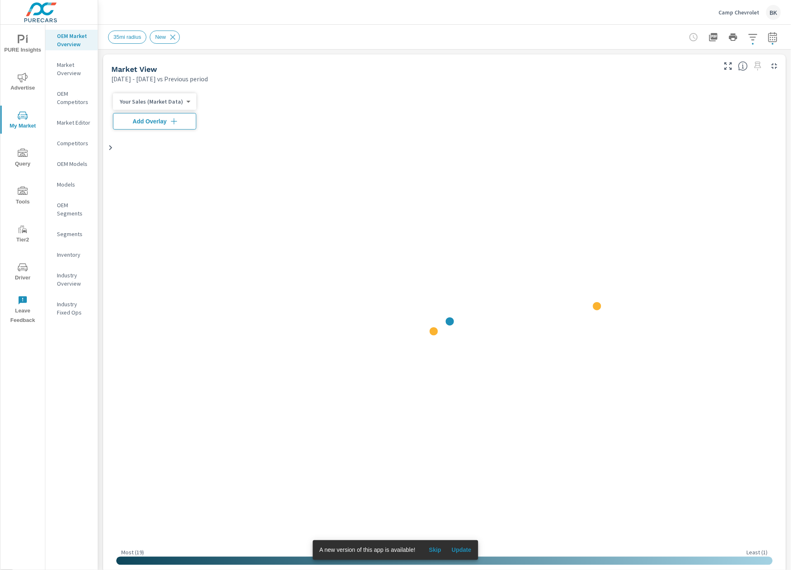
scroll to position [0, 0]
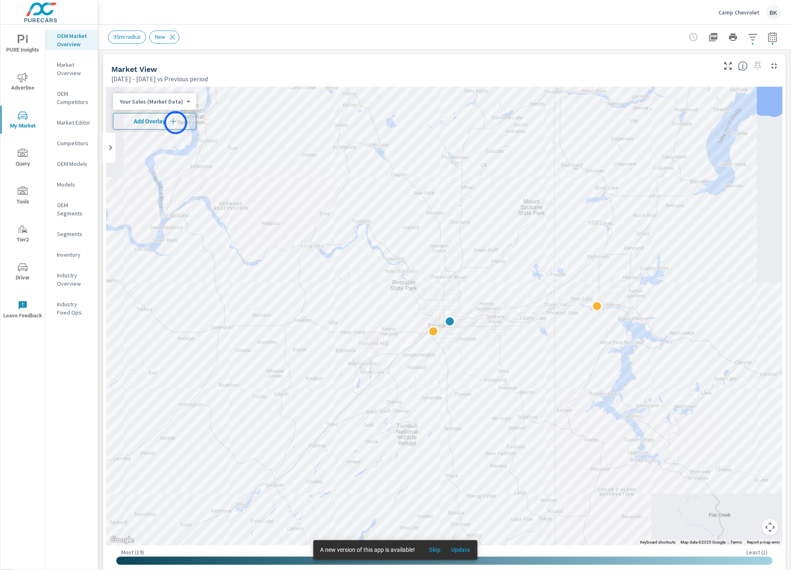
click at [176, 123] on icon "button" at bounding box center [173, 121] width 8 height 8
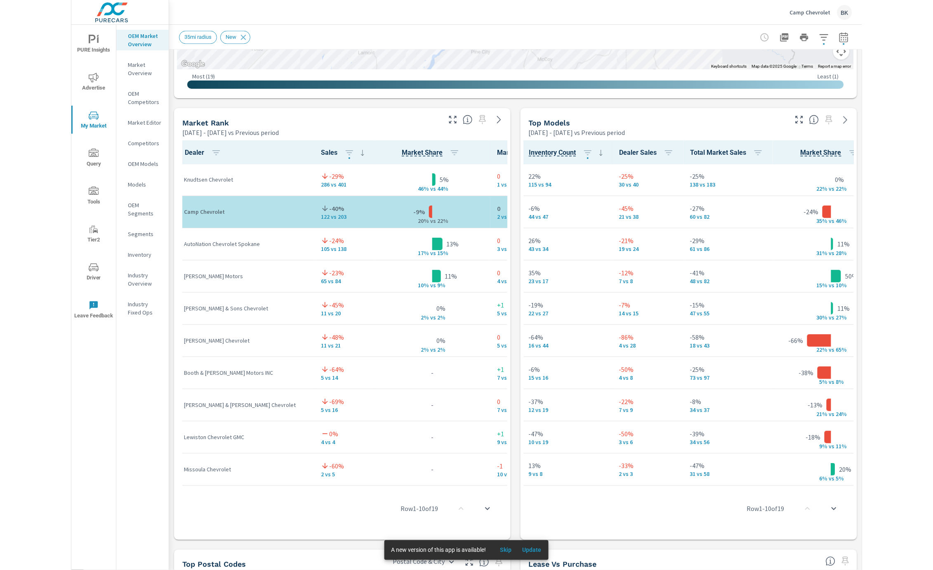
scroll to position [0, 208]
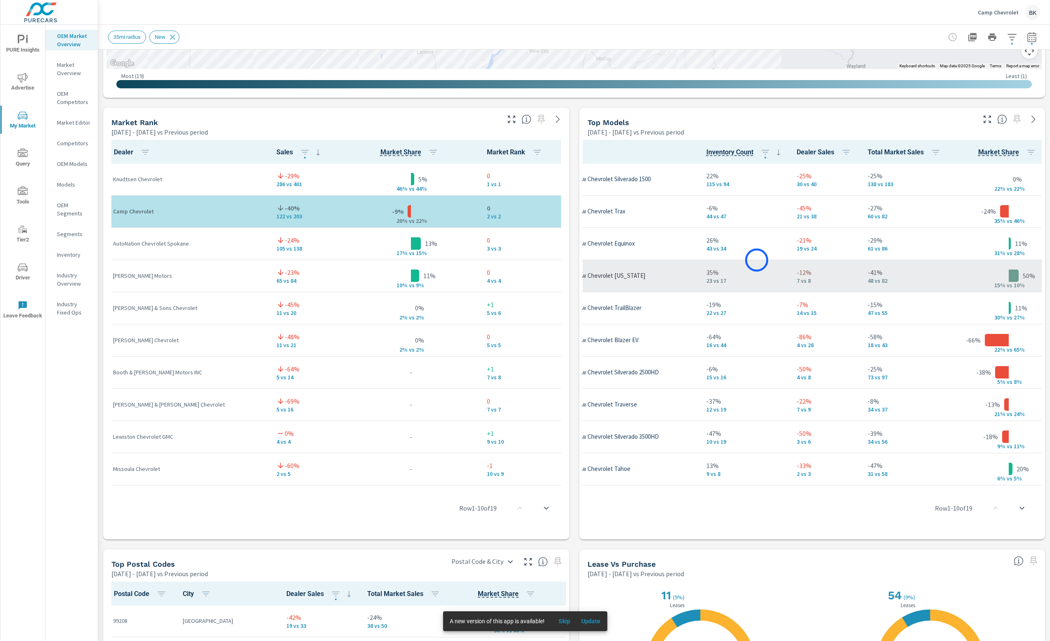
scroll to position [0, 65]
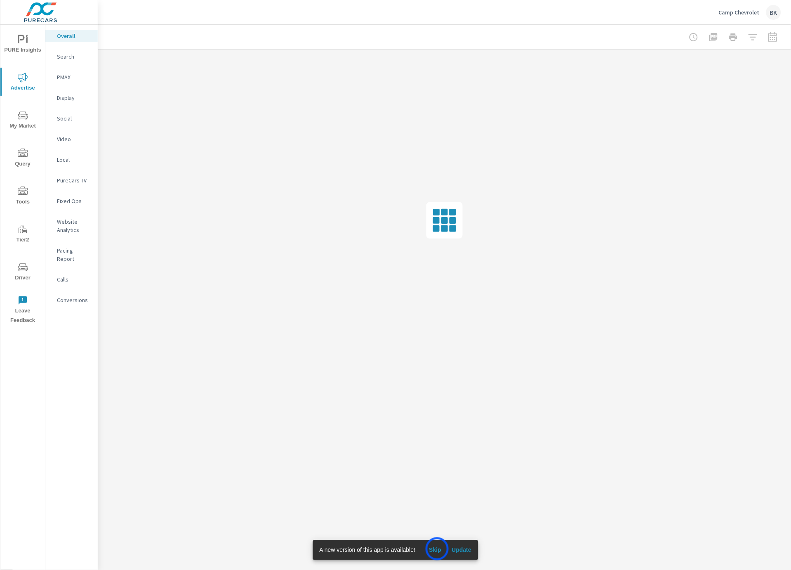
click at [437, 549] on span "Skip" at bounding box center [435, 549] width 20 height 7
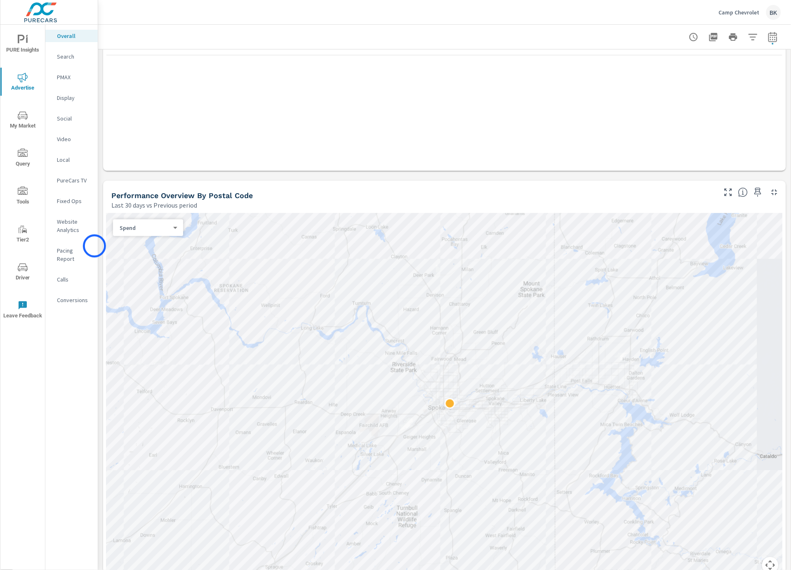
scroll to position [226, 0]
click at [74, 59] on p "Search" at bounding box center [74, 56] width 34 height 8
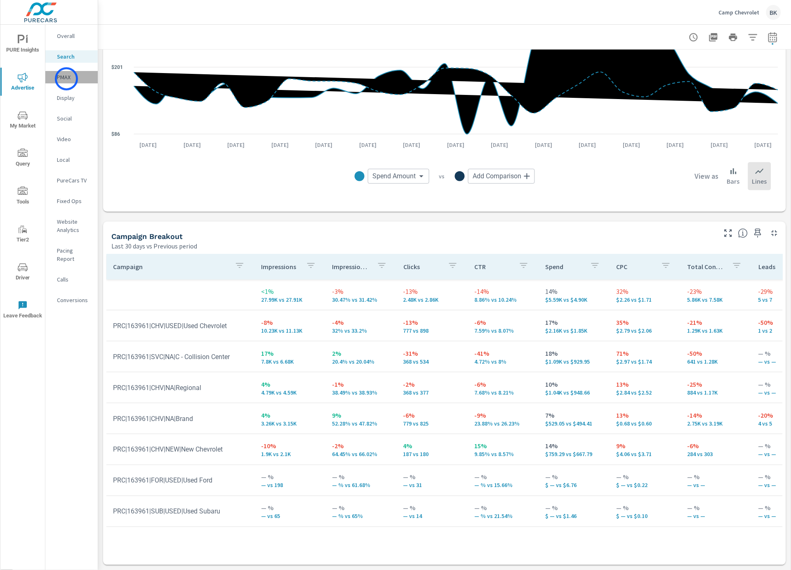
click at [66, 79] on p "PMAX" at bounding box center [74, 77] width 34 height 8
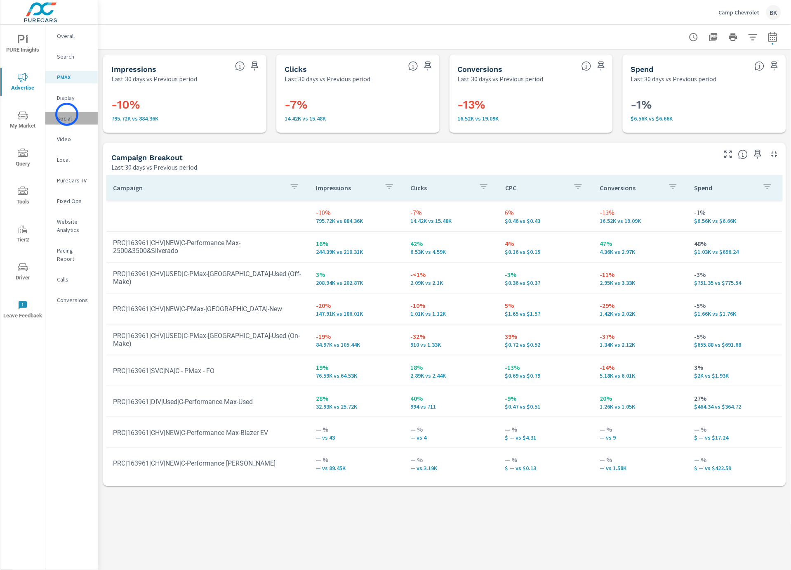
click at [67, 114] on p "Social" at bounding box center [74, 118] width 34 height 8
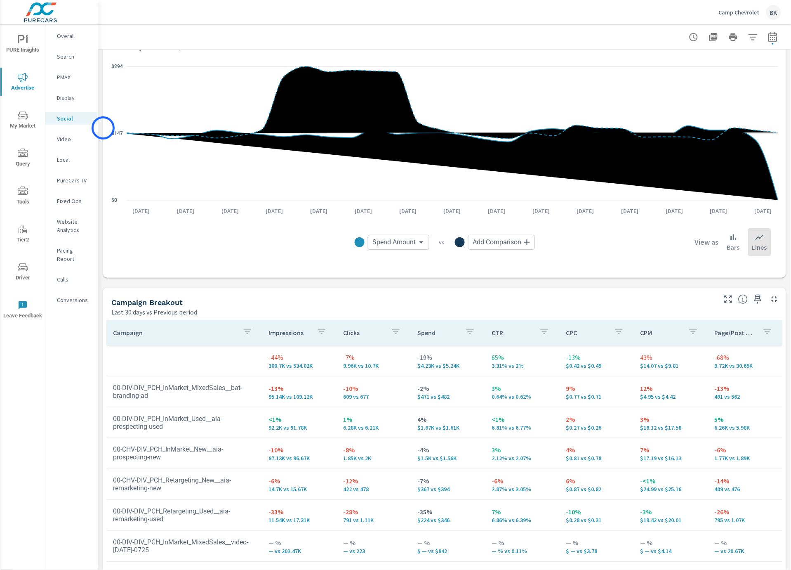
scroll to position [186, 0]
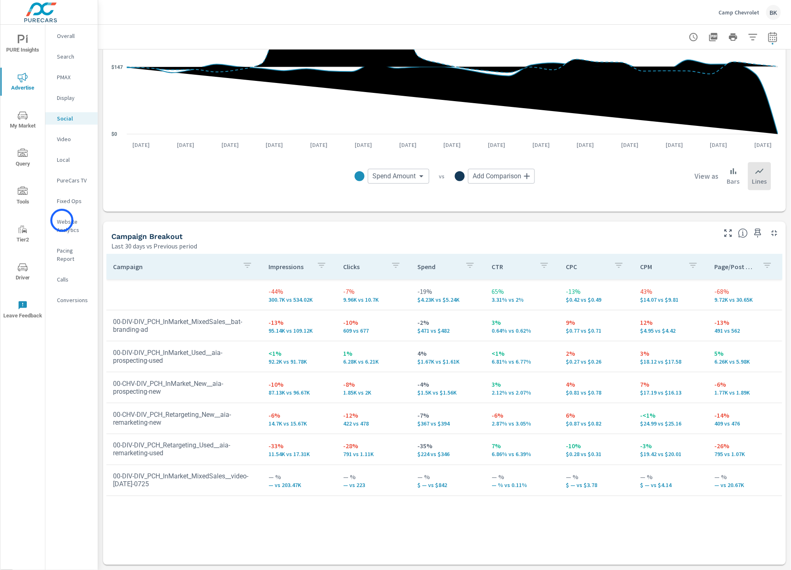
click at [62, 220] on p "Website Analytics" at bounding box center [74, 225] width 34 height 17
